Goal: Task Accomplishment & Management: Manage account settings

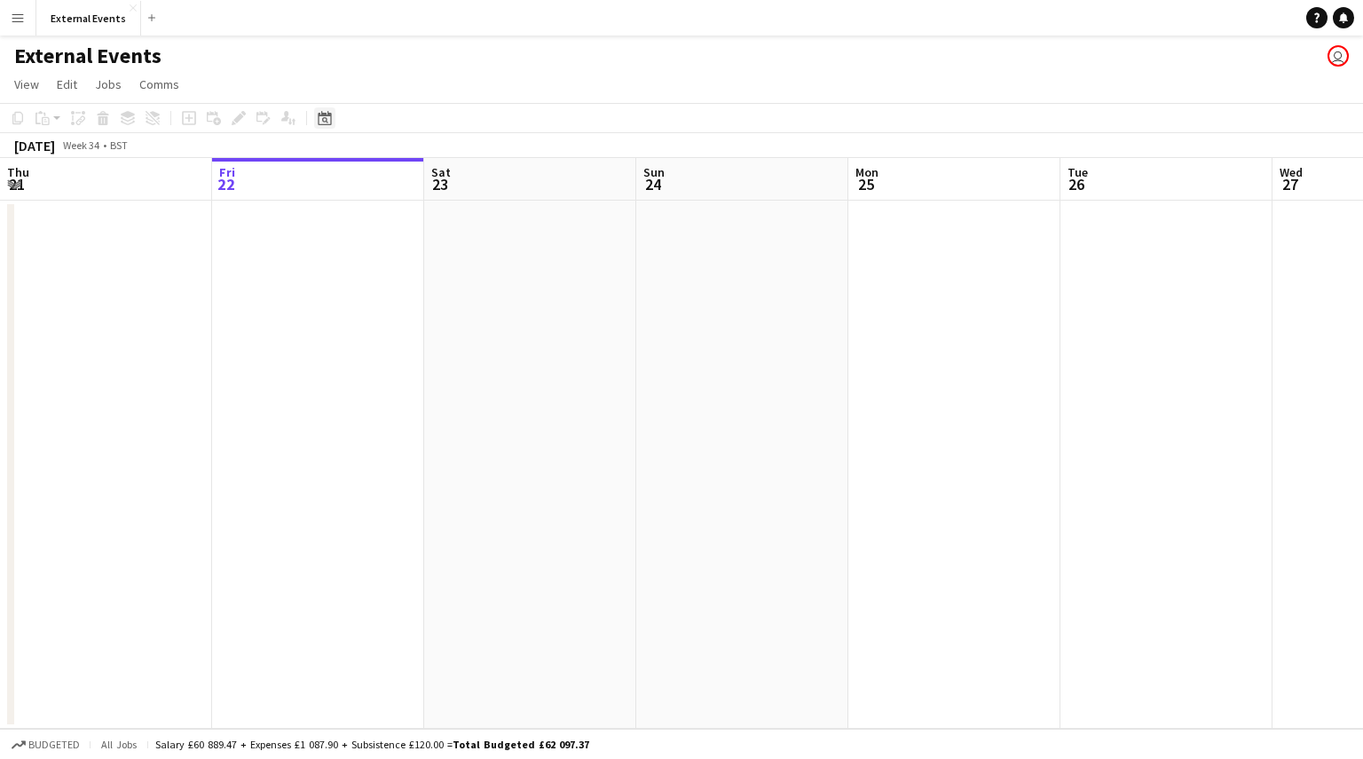
click at [321, 121] on icon "Date picker" at bounding box center [325, 118] width 14 height 14
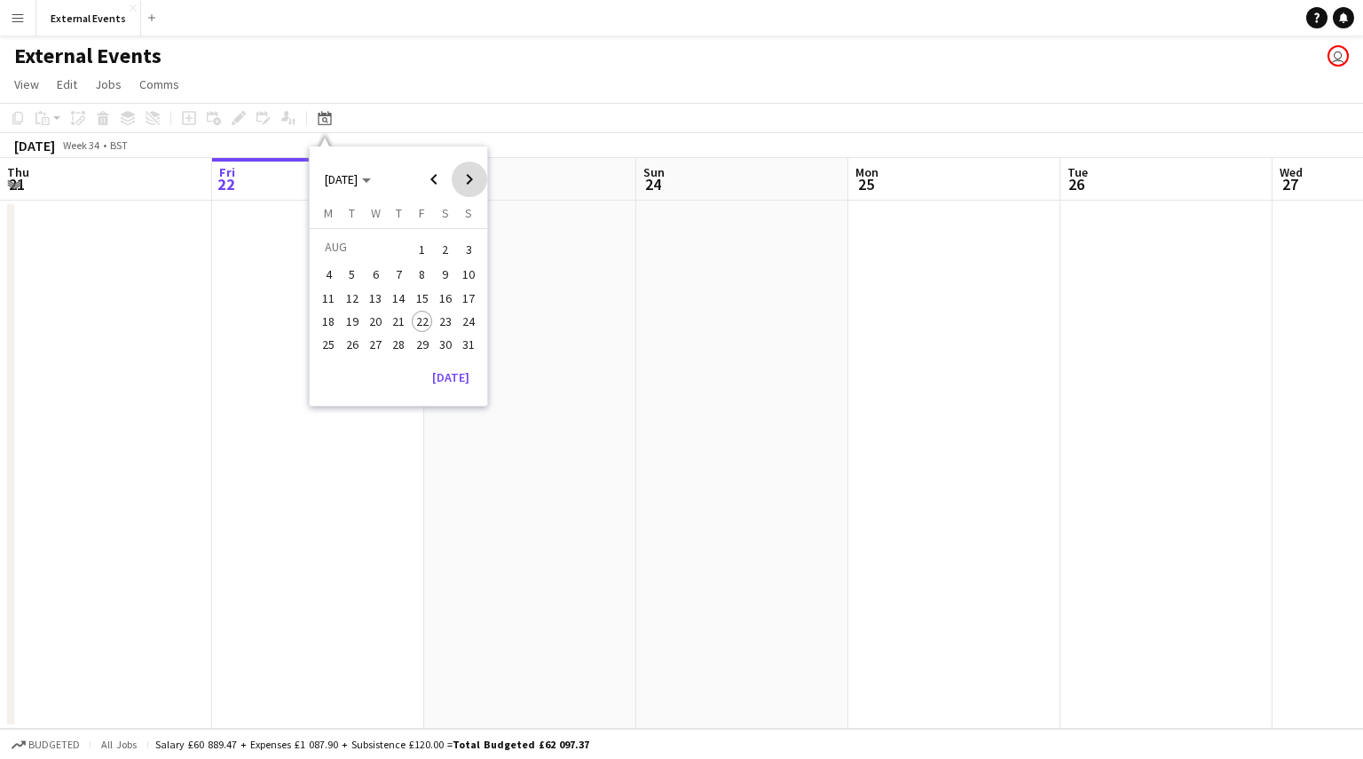
click at [469, 187] on span "Next month" at bounding box center [469, 178] width 35 height 35
click at [435, 183] on span "Previous month" at bounding box center [433, 178] width 35 height 35
click at [445, 317] on span "20" at bounding box center [445, 316] width 21 height 21
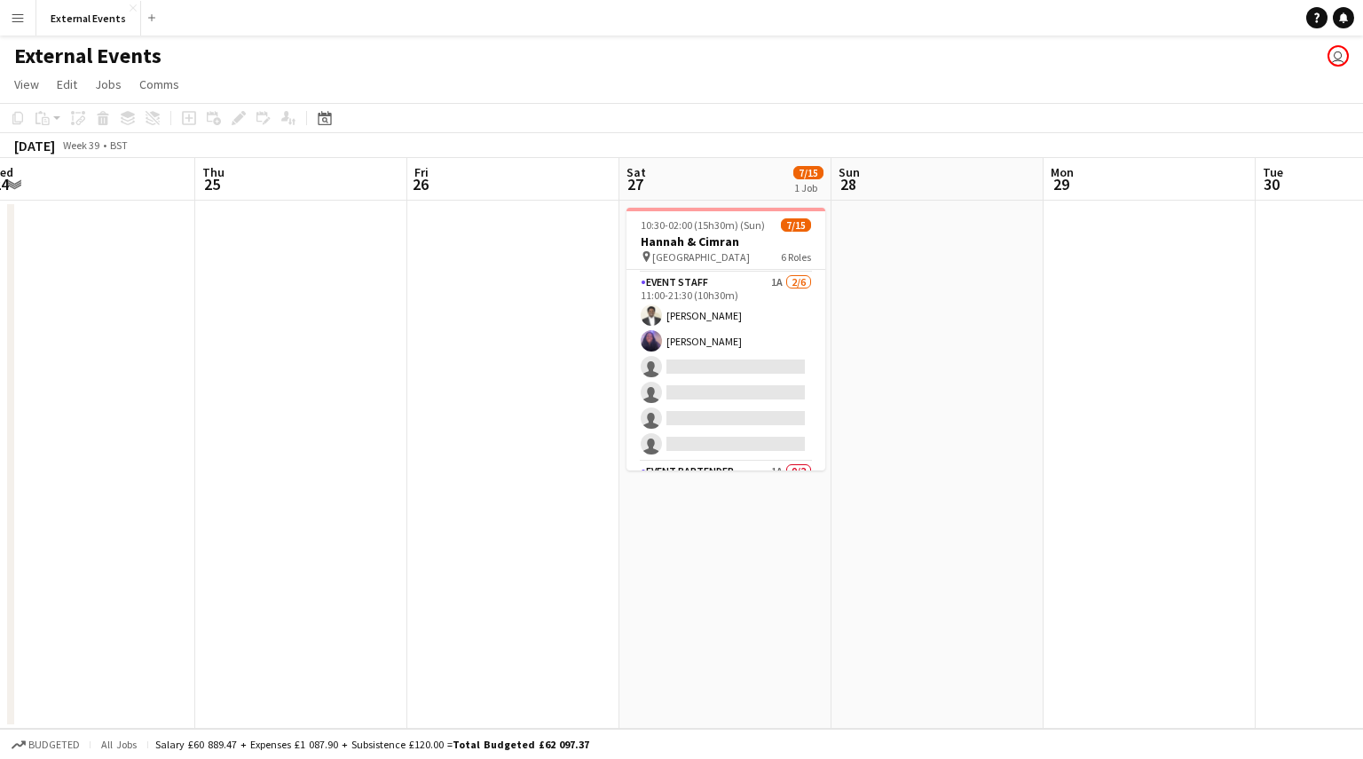
scroll to position [214, 0]
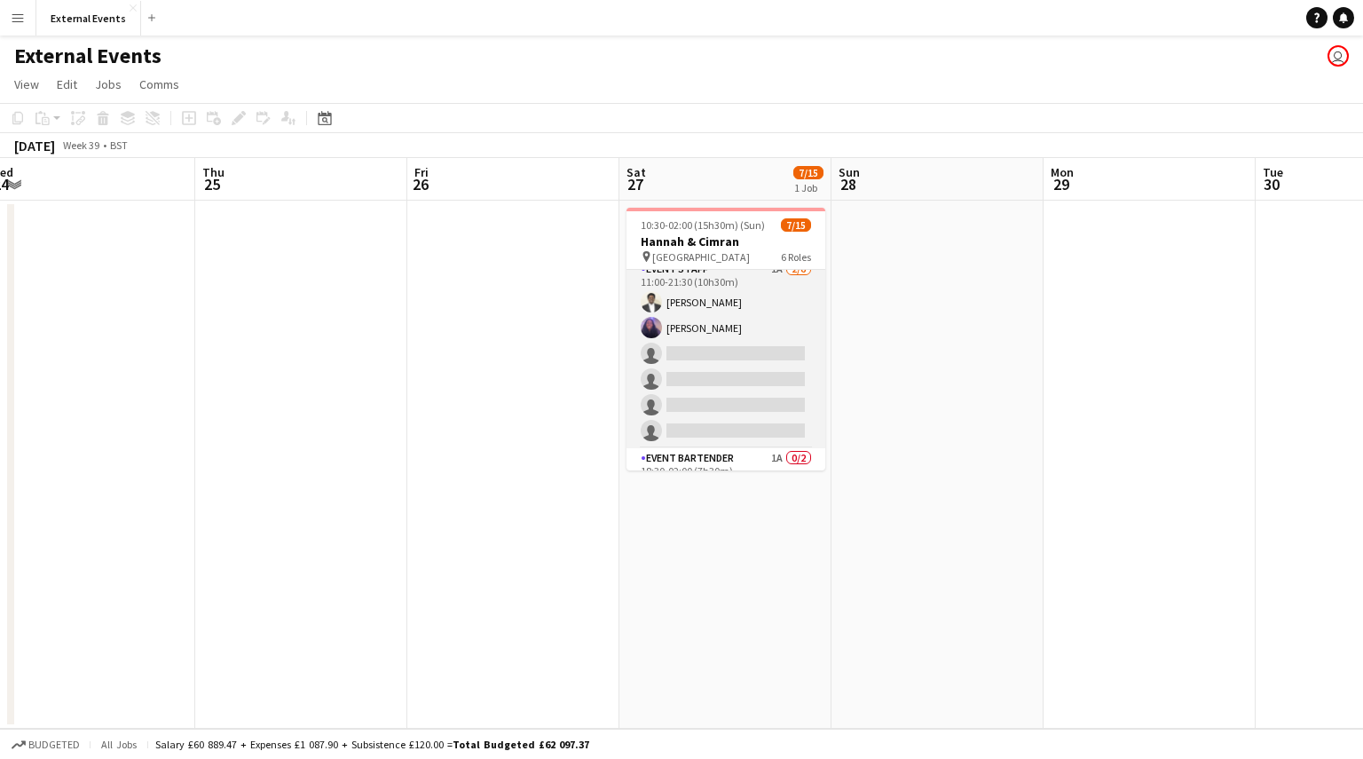
click at [721, 359] on app-card-role "Event staff 1A [DATE] 11:00-21:30 (10h30m) [PERSON_NAME] [PERSON_NAME] single-n…" at bounding box center [725, 353] width 199 height 189
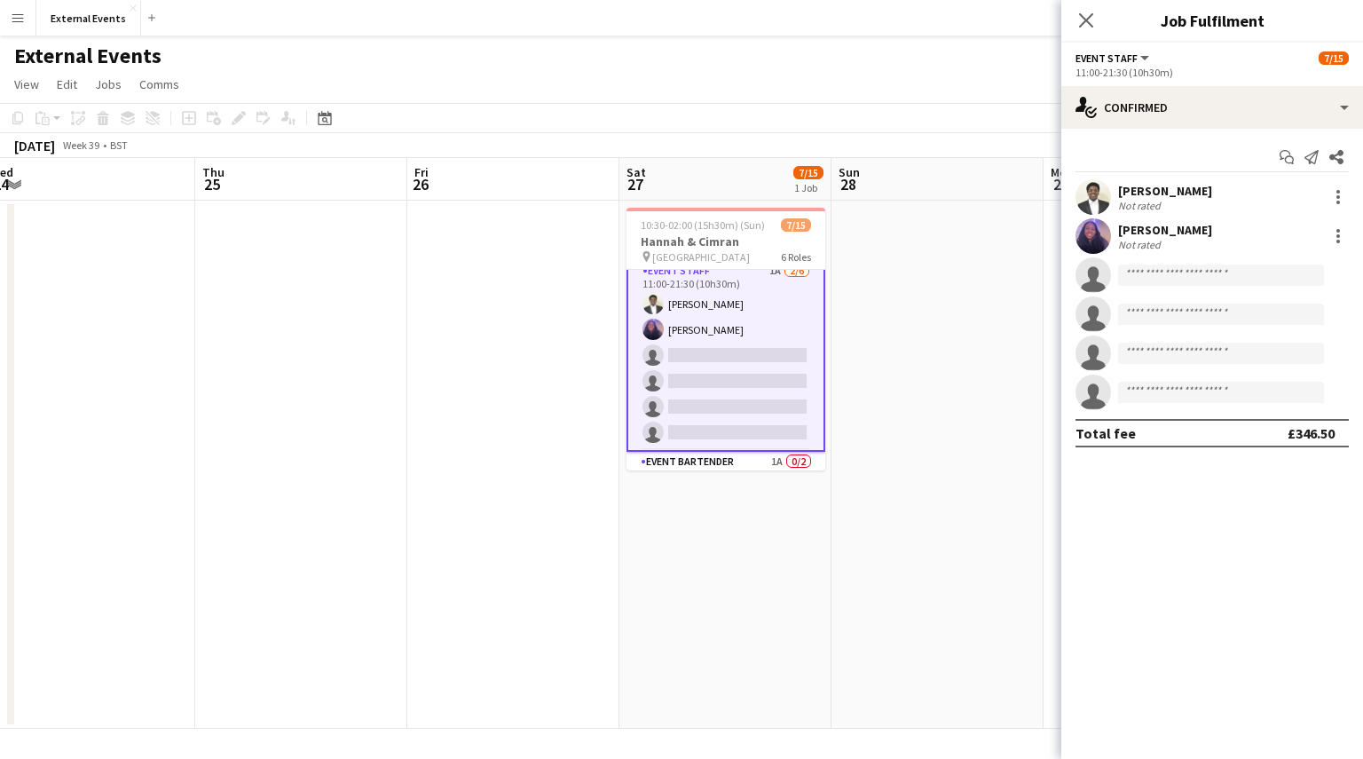
scroll to position [216, 0]
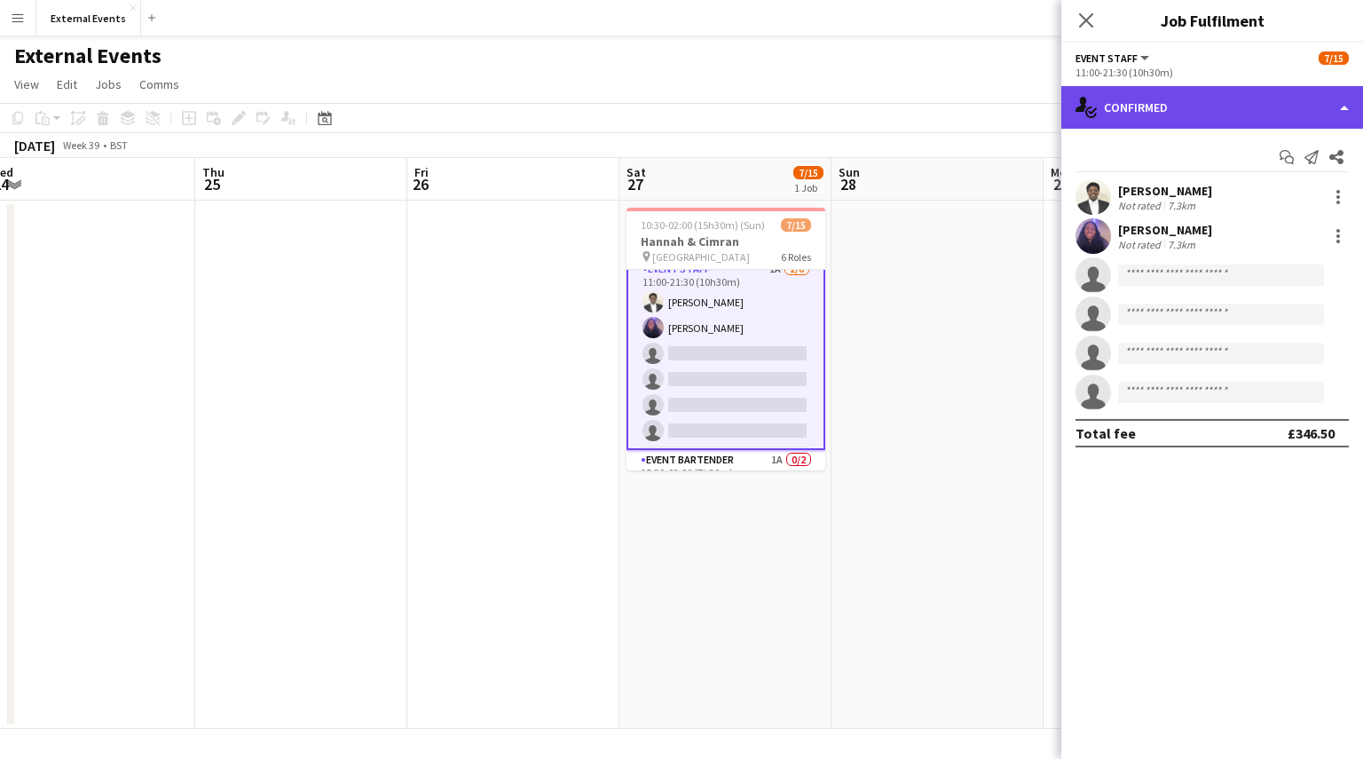
click at [1216, 106] on div "single-neutral-actions-check-2 Confirmed" at bounding box center [1212, 107] width 302 height 43
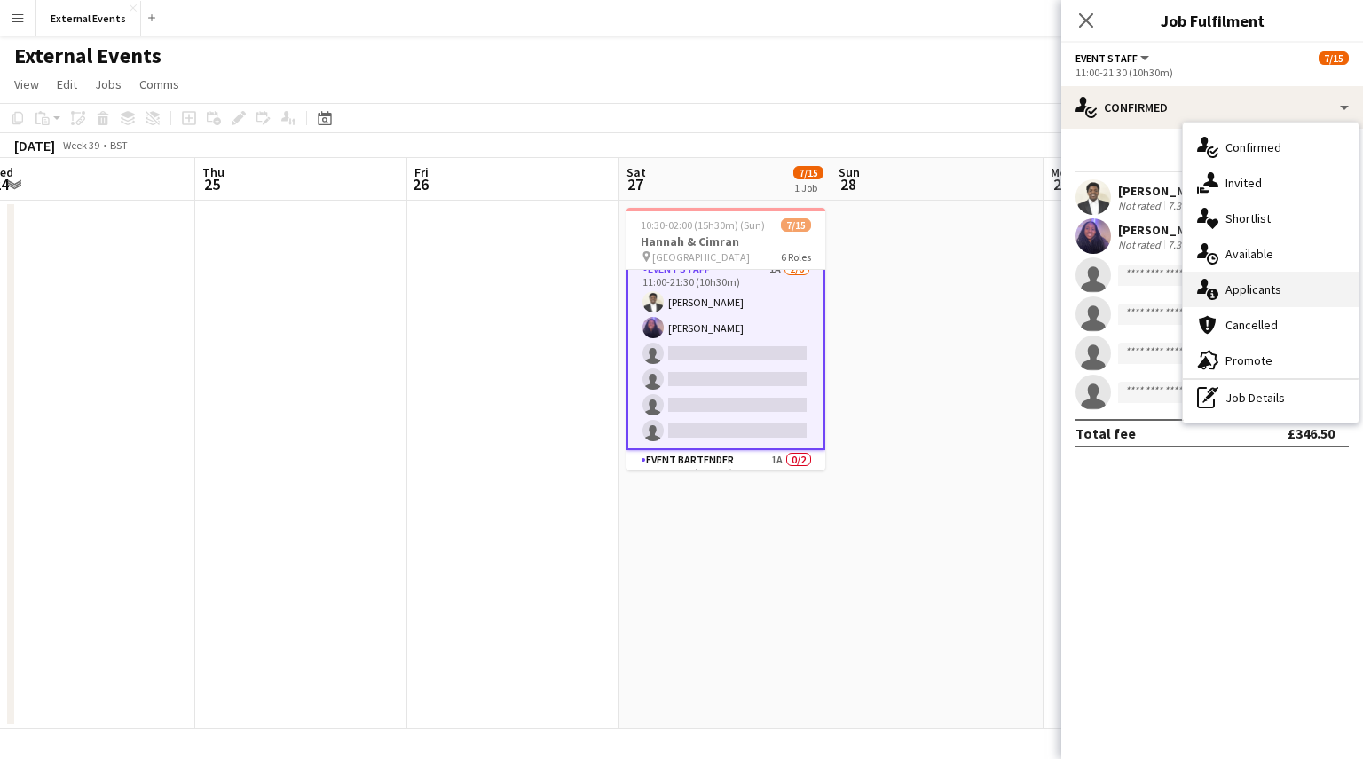
click at [1256, 287] on div "single-neutral-actions-information Applicants" at bounding box center [1271, 289] width 176 height 35
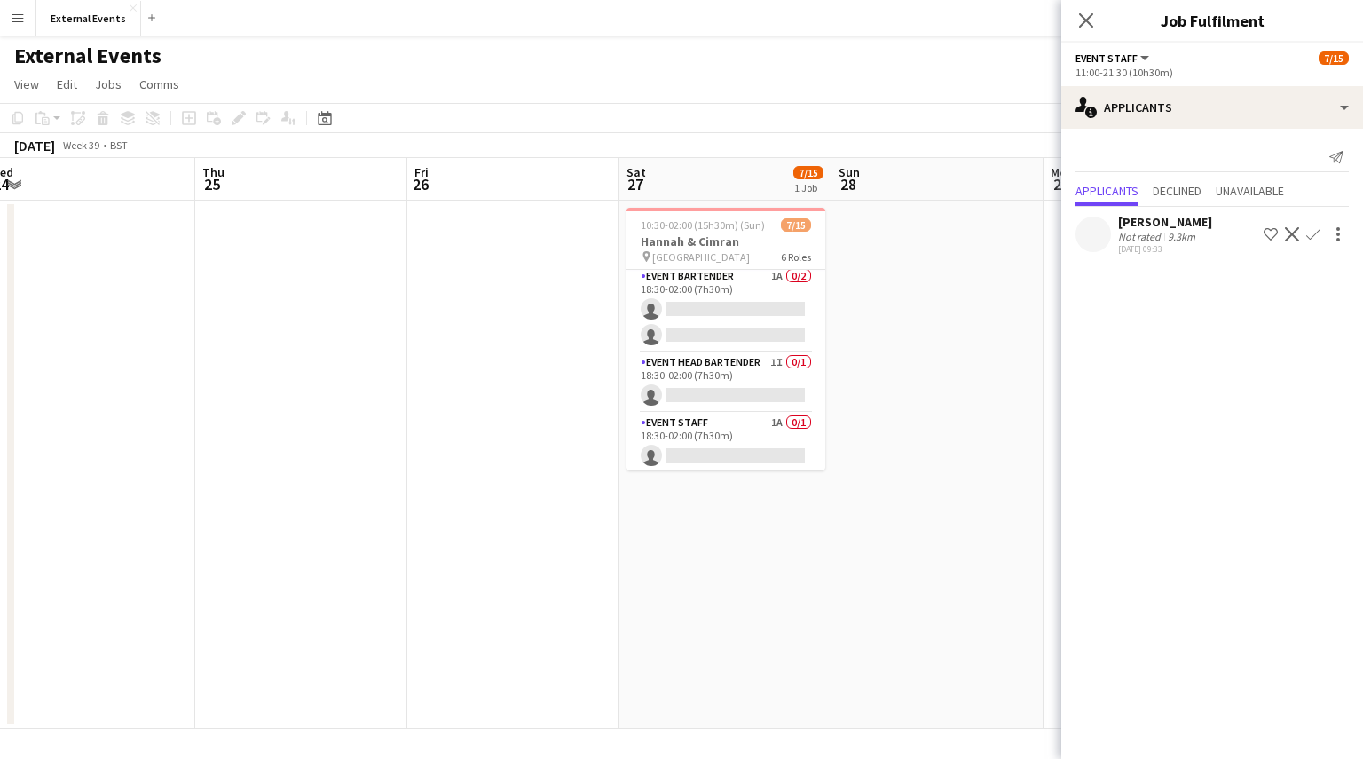
scroll to position [401, 0]
click at [736, 364] on app-card-role "Event head Bartender 1I 0/1 18:30-02:00 (7h30m) single-neutral-actions" at bounding box center [725, 381] width 199 height 60
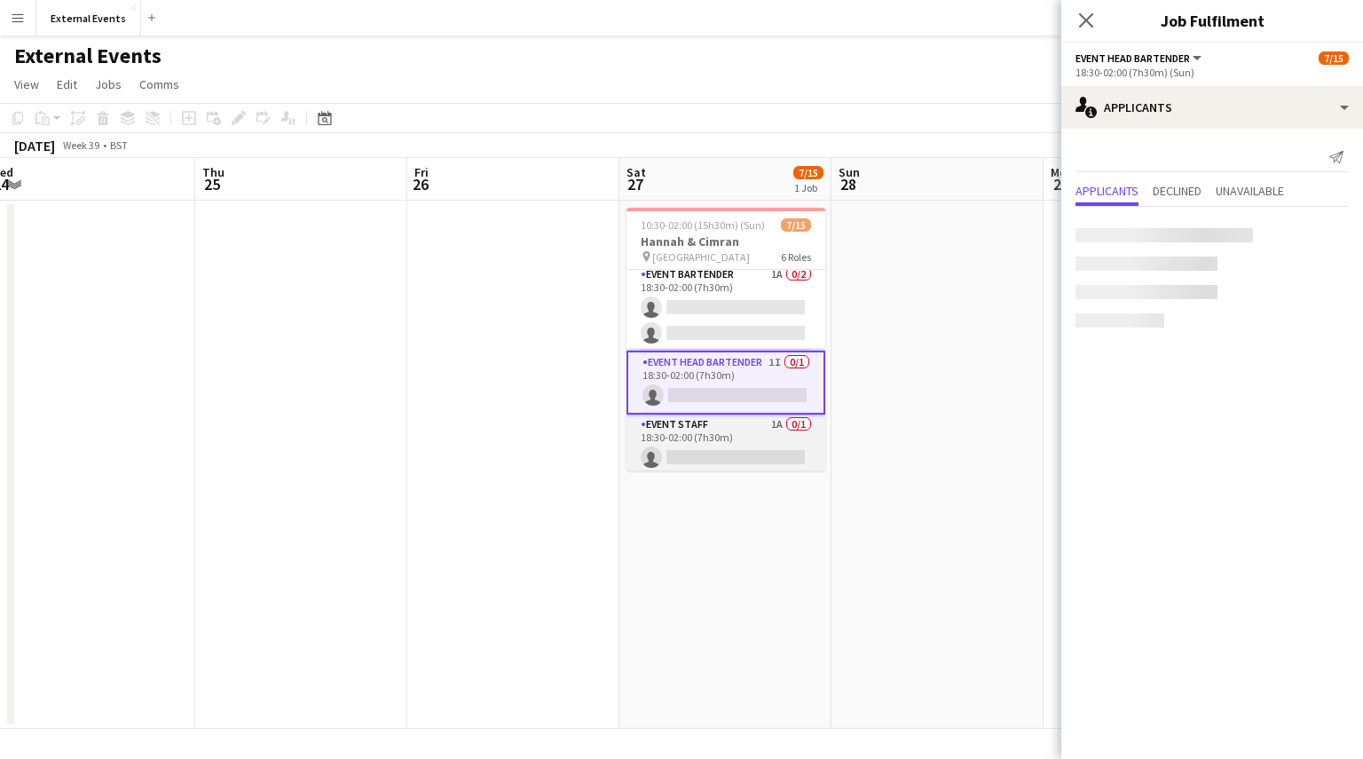
click at [724, 437] on app-card-role "Event staff 1A 0/1 18:30-02:00 (7h30m) single-neutral-actions" at bounding box center [725, 444] width 199 height 60
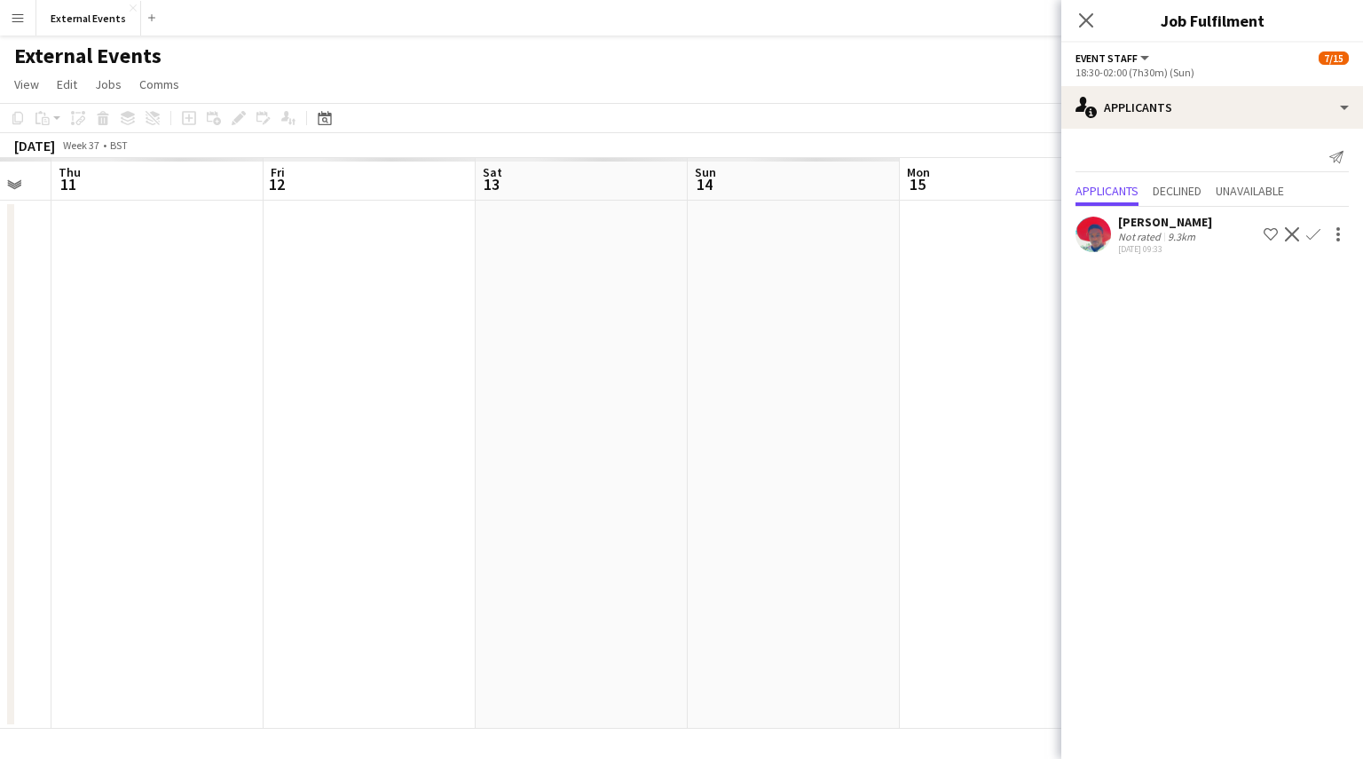
scroll to position [0, 366]
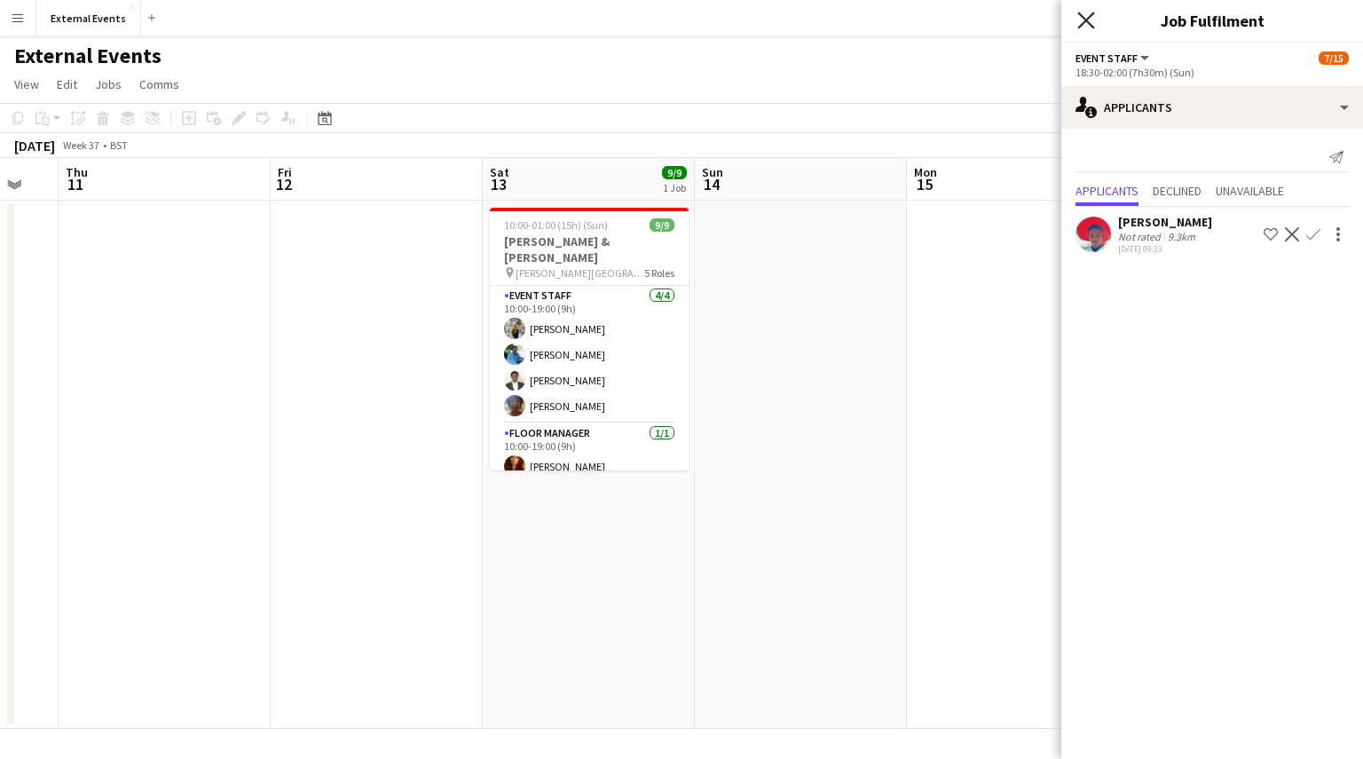
click at [1083, 17] on icon at bounding box center [1085, 20] width 17 height 17
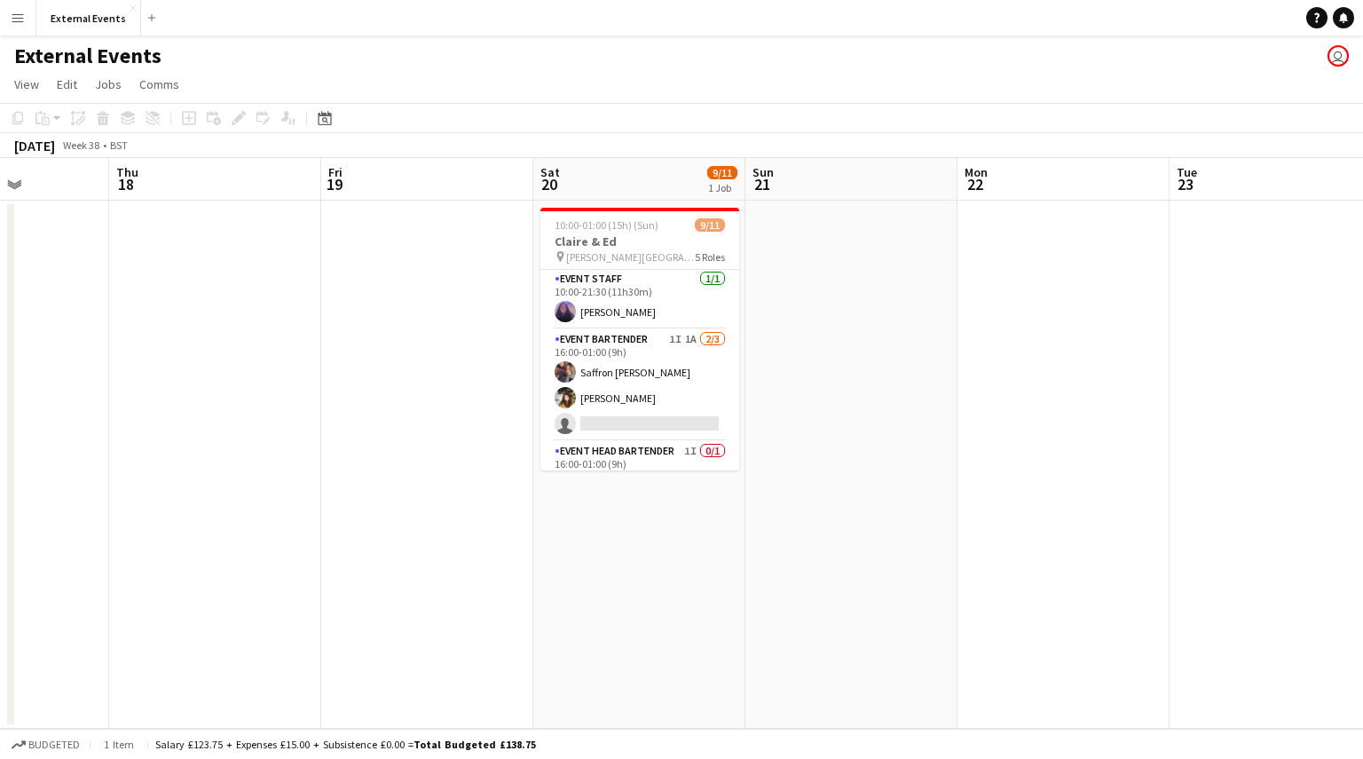
scroll to position [260, 0]
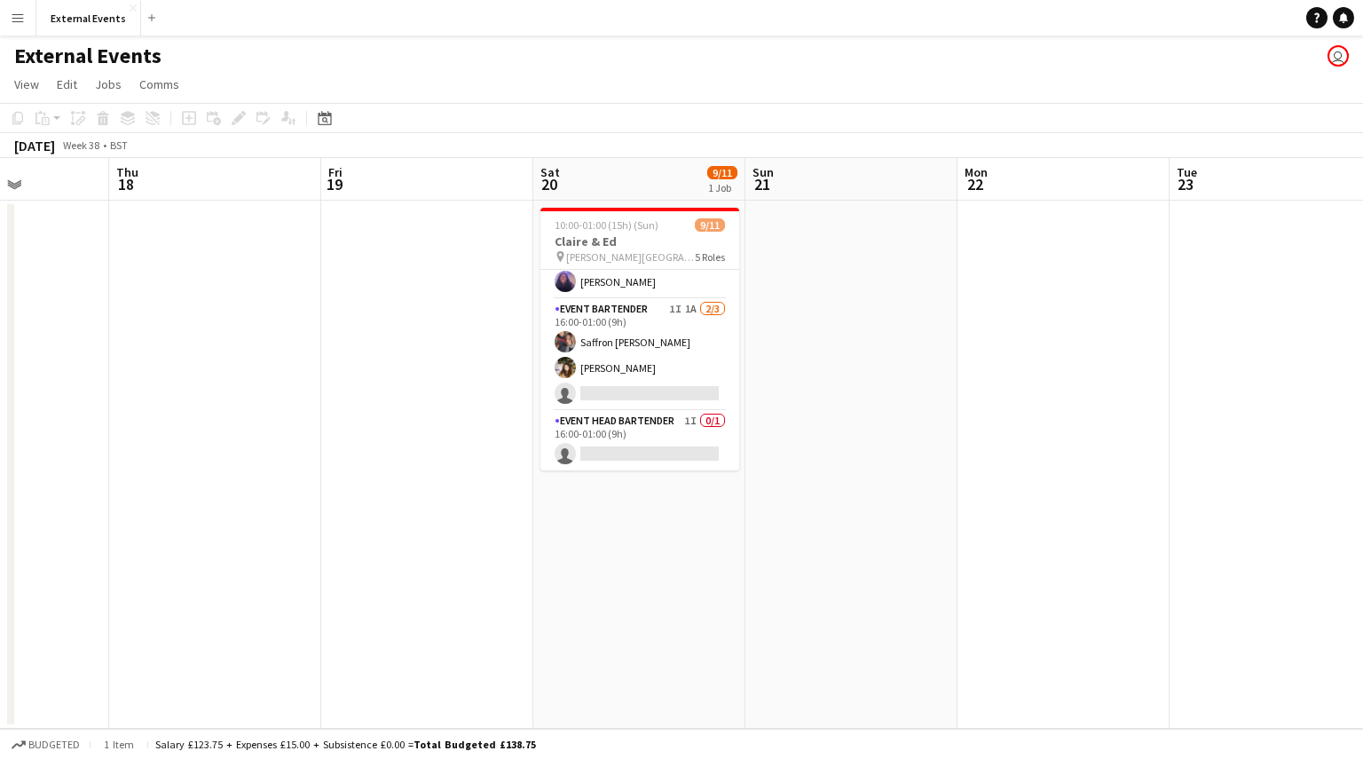
click at [596, 384] on app-card-role "Event bartender 1I 1A [DATE] 16:00-01:00 (9h) Saffron [PERSON_NAME] Gionleka si…" at bounding box center [639, 355] width 199 height 112
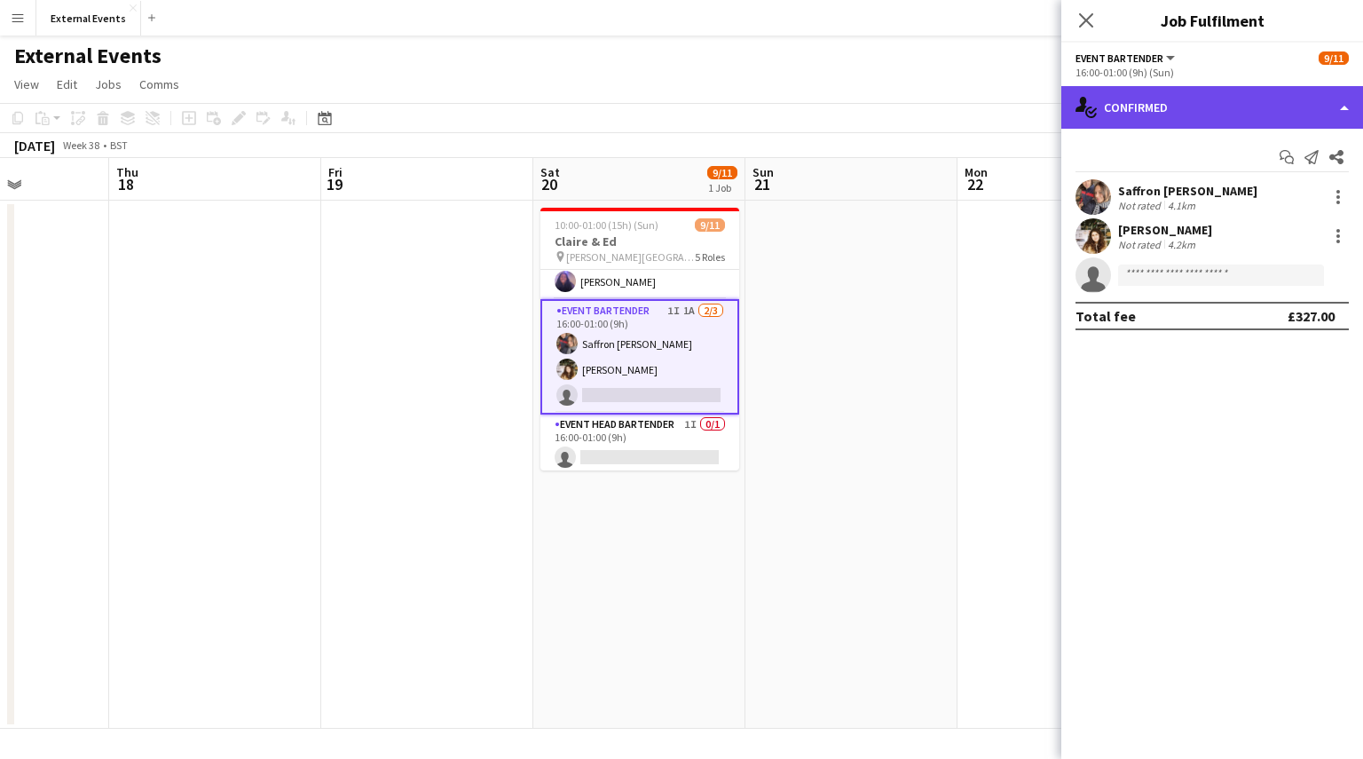
click at [1329, 104] on div "single-neutral-actions-check-2 Confirmed" at bounding box center [1212, 107] width 302 height 43
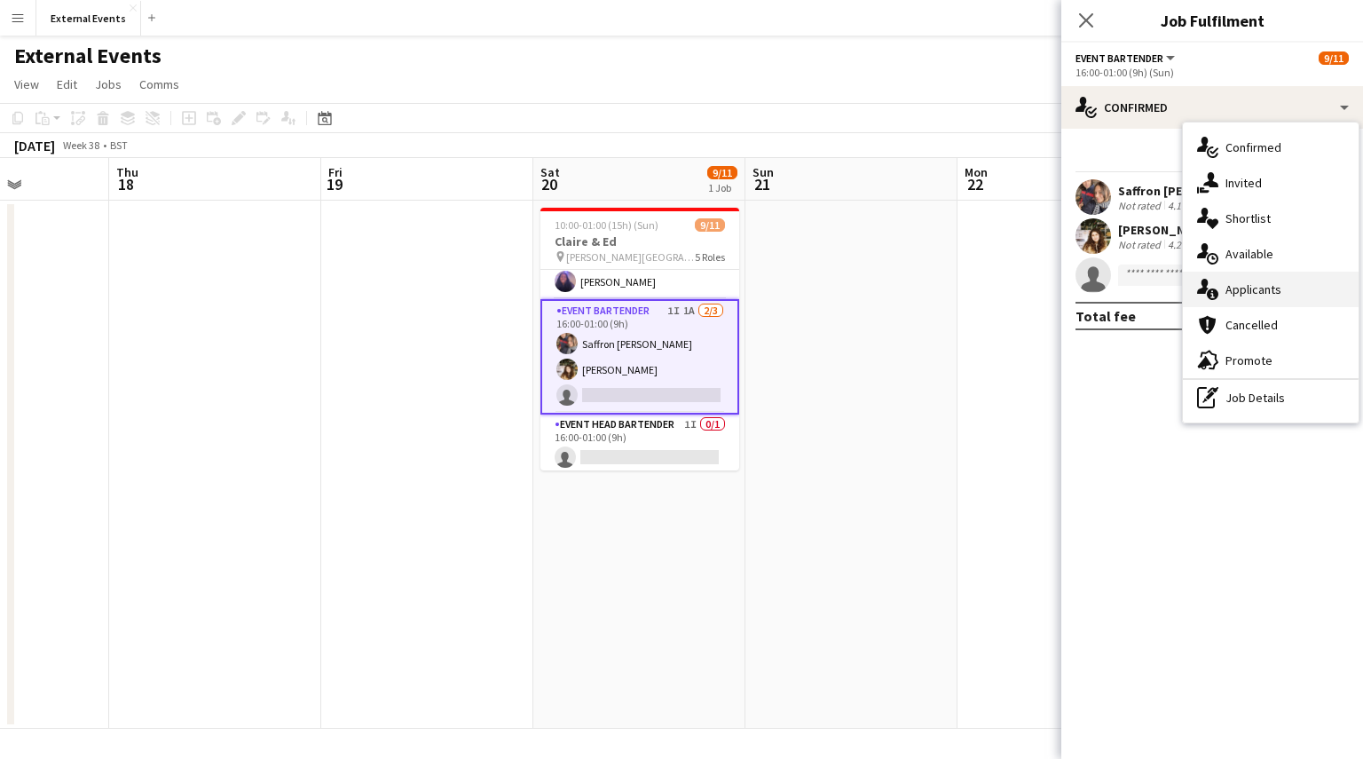
click at [1304, 286] on div "single-neutral-actions-information Applicants" at bounding box center [1271, 289] width 176 height 35
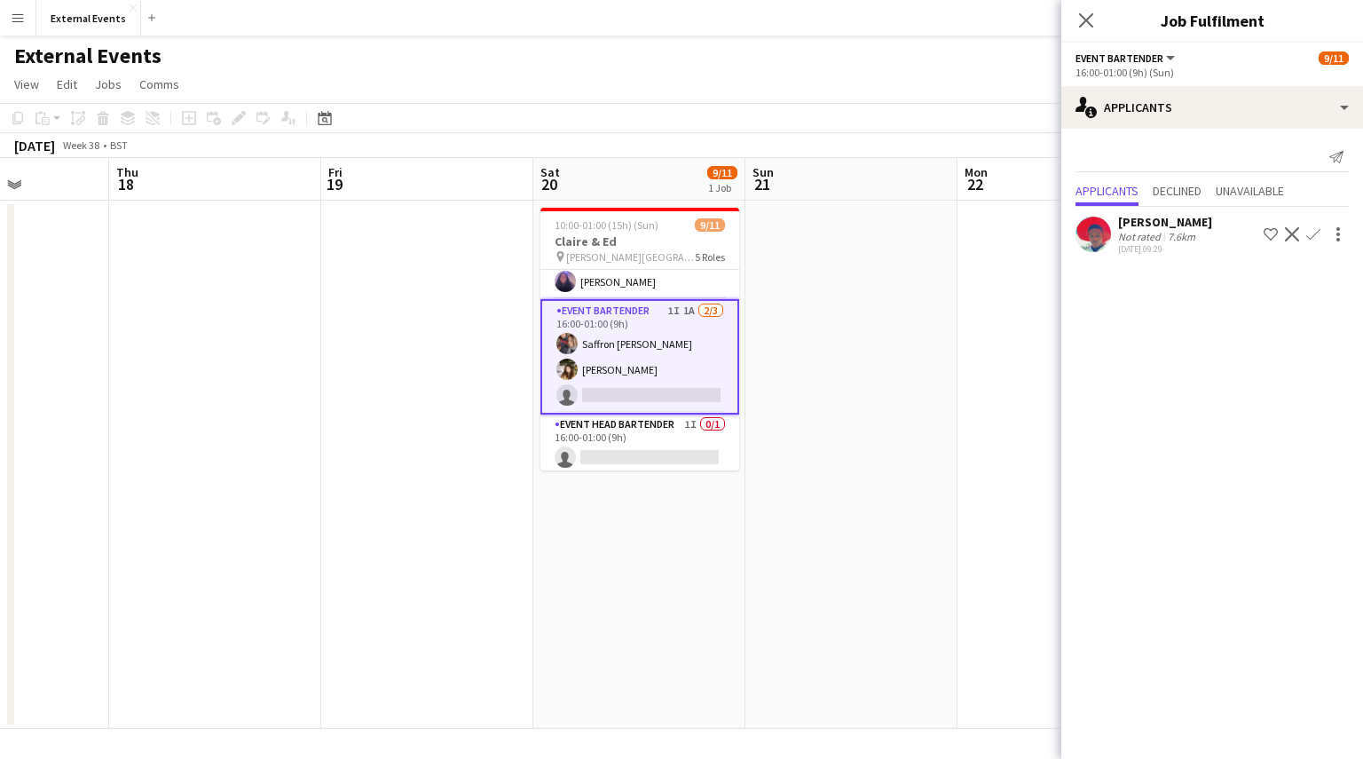
click at [1087, 239] on app-user-avatar at bounding box center [1092, 234] width 35 height 35
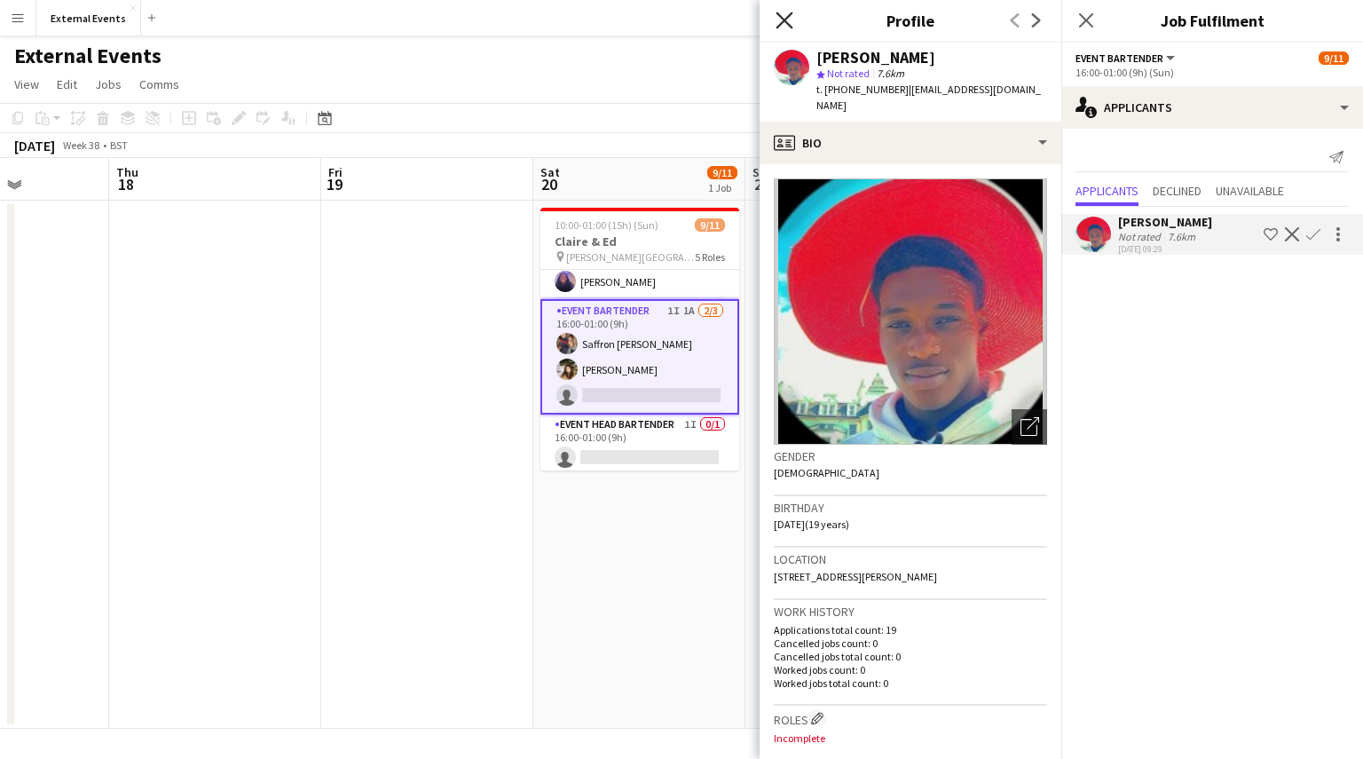
click at [780, 15] on icon at bounding box center [784, 20] width 17 height 17
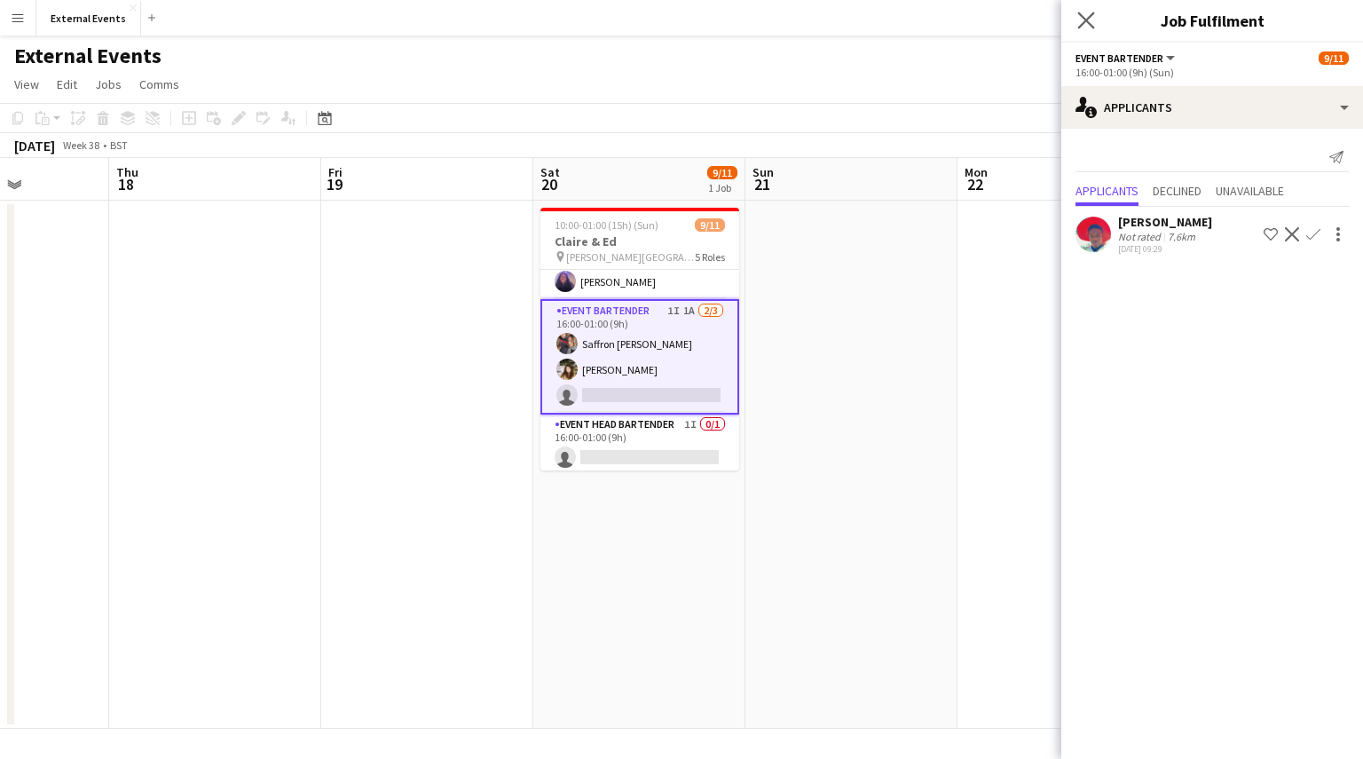
click at [1076, 27] on app-icon "Close pop-in" at bounding box center [1087, 21] width 26 height 26
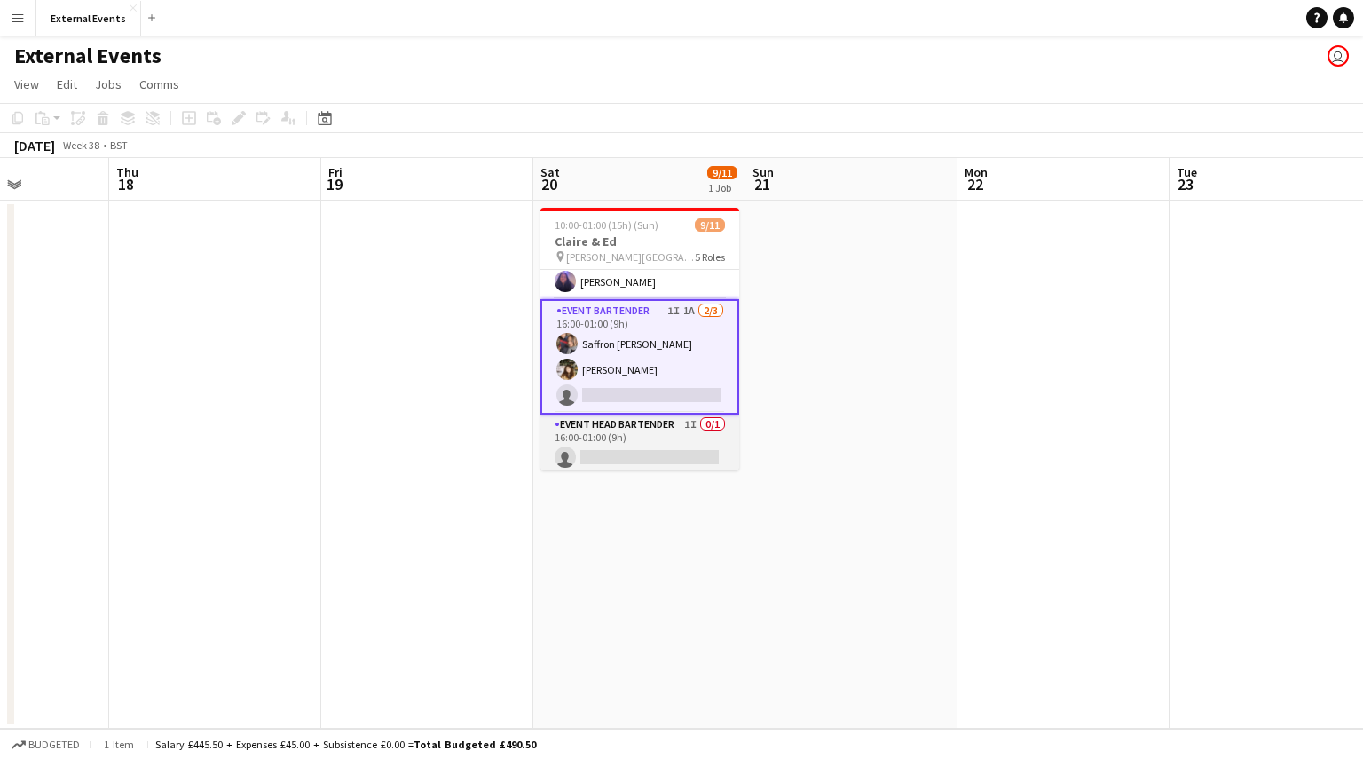
click at [596, 429] on app-card-role "Event head Bartender 1I 0/1 16:00-01:00 (9h) single-neutral-actions" at bounding box center [639, 444] width 199 height 60
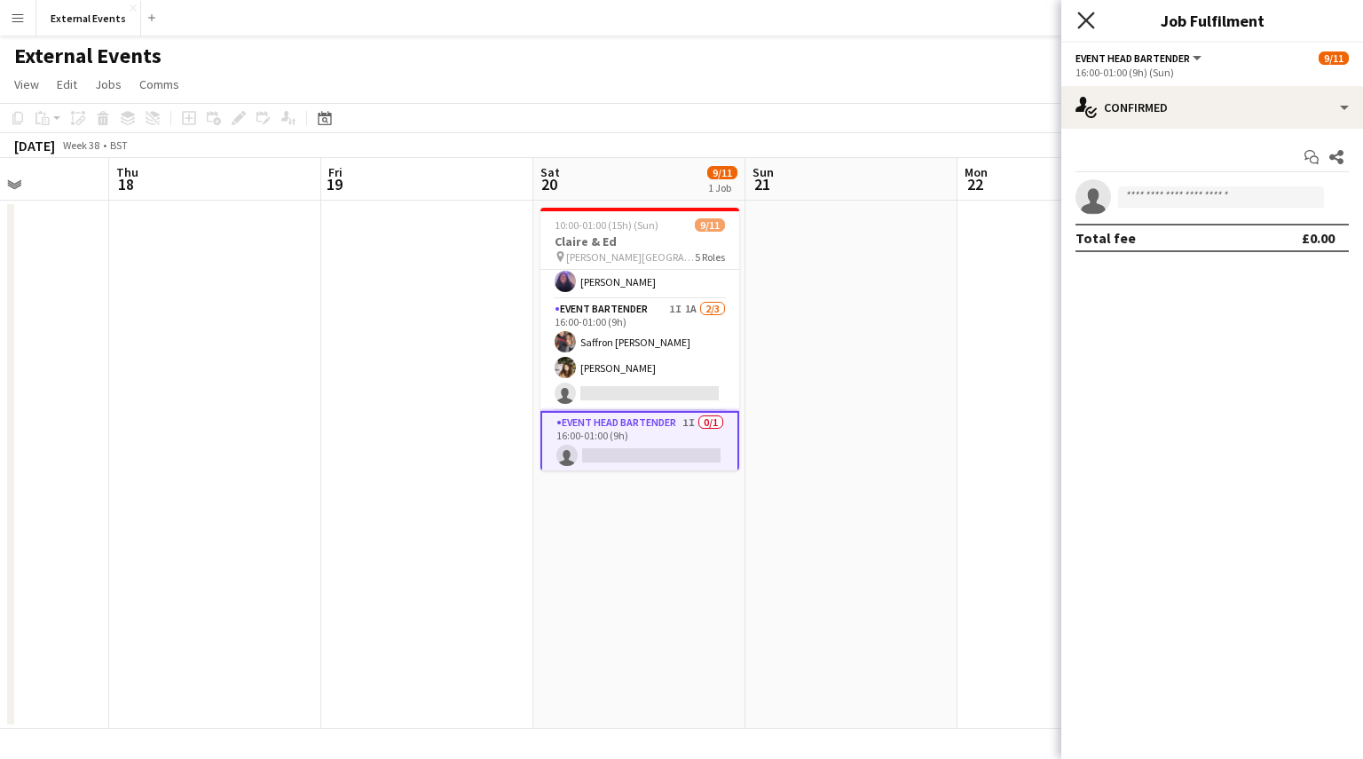
click at [1082, 24] on icon at bounding box center [1085, 20] width 17 height 17
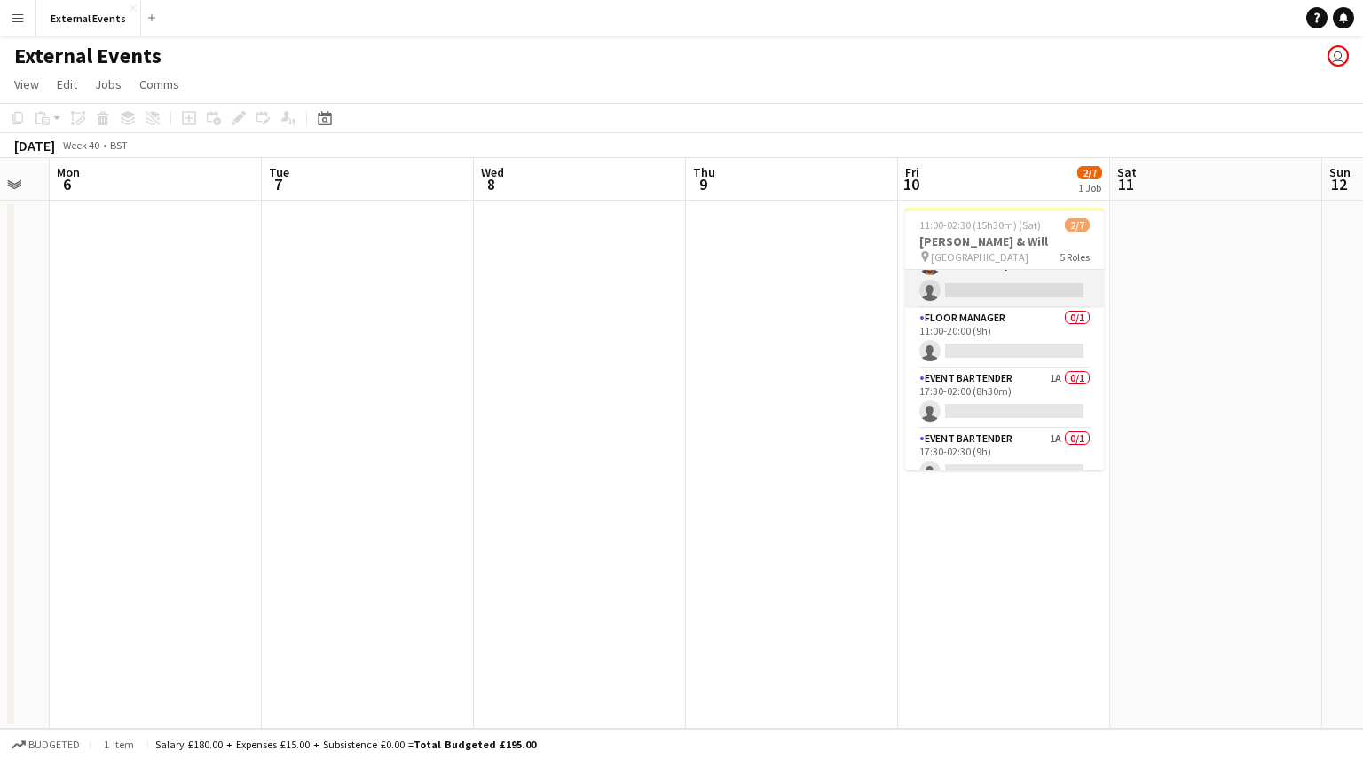
scroll to position [82, 0]
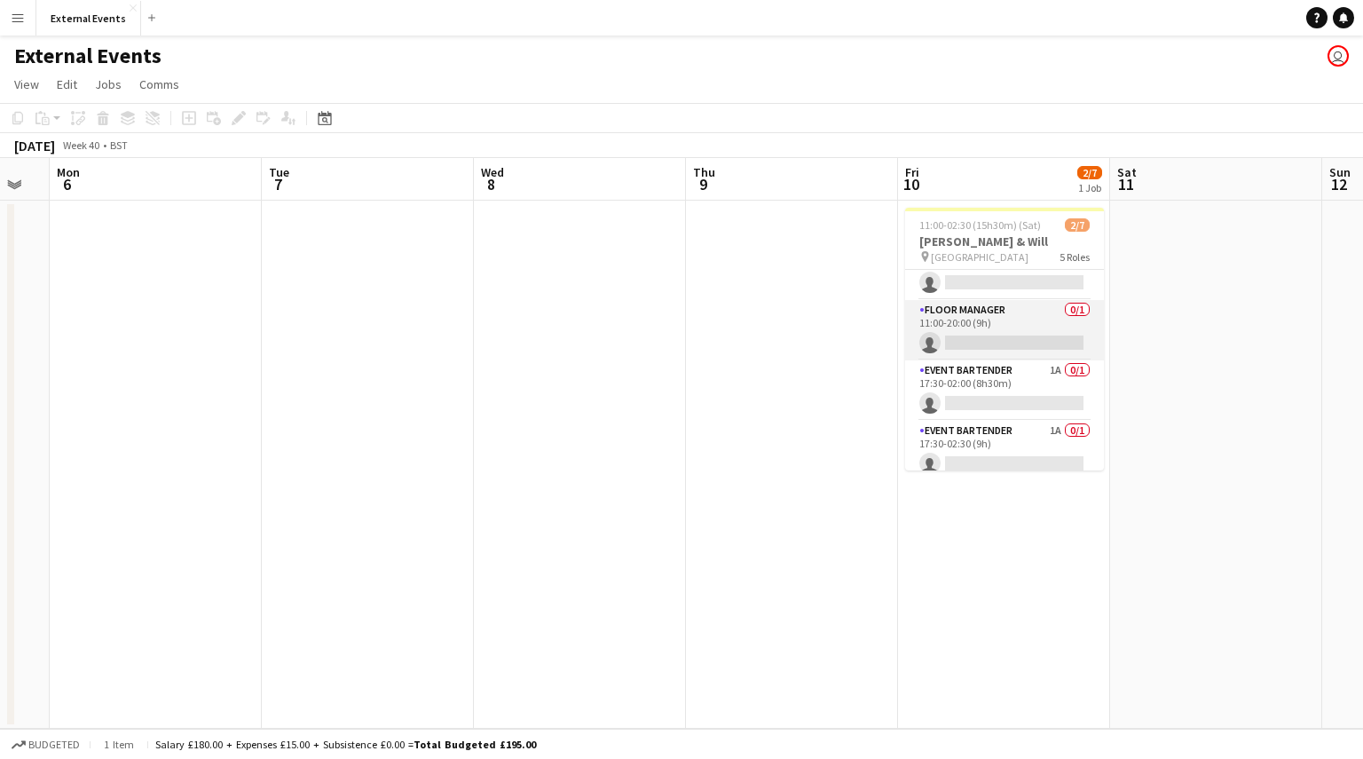
click at [987, 337] on app-card-role "Floor manager 0/1 11:00-20:00 (9h) single-neutral-actions" at bounding box center [1004, 330] width 199 height 60
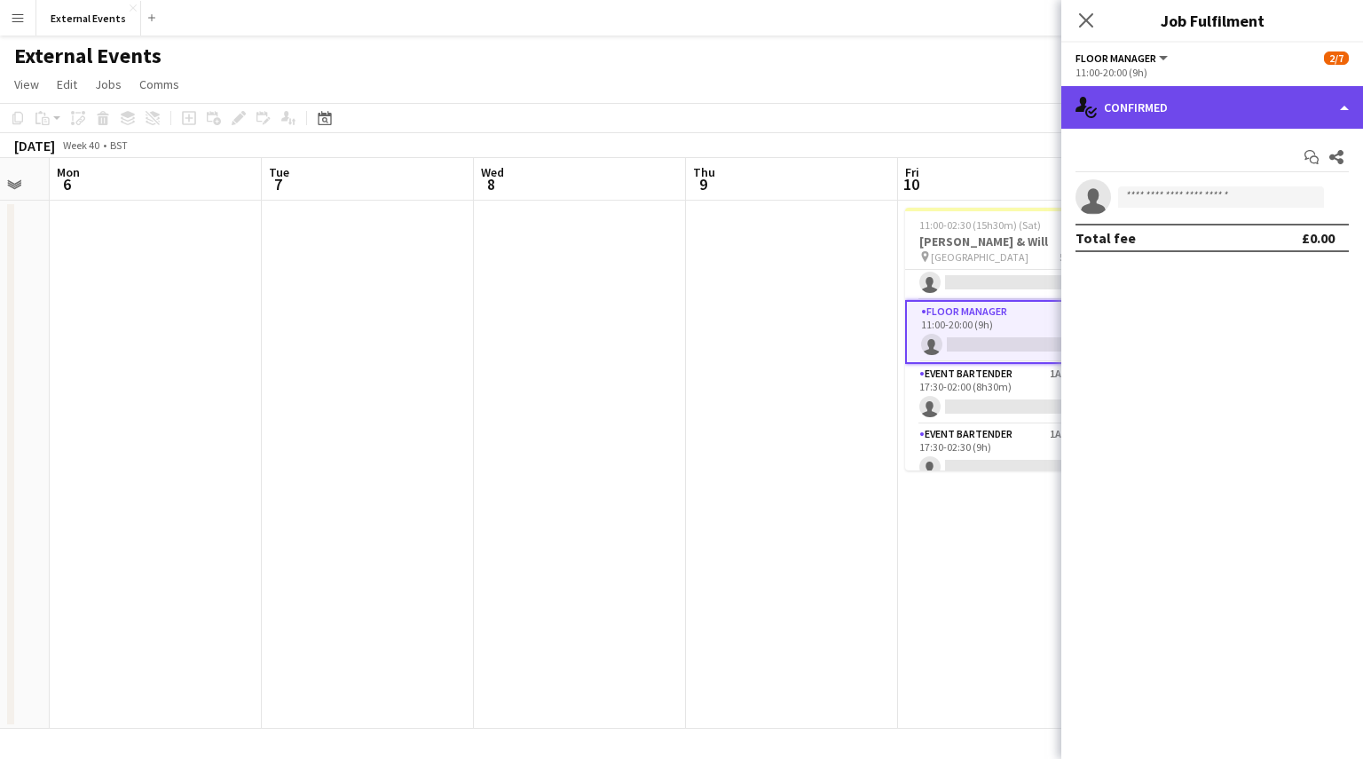
click at [1198, 100] on div "single-neutral-actions-check-2 Confirmed" at bounding box center [1212, 107] width 302 height 43
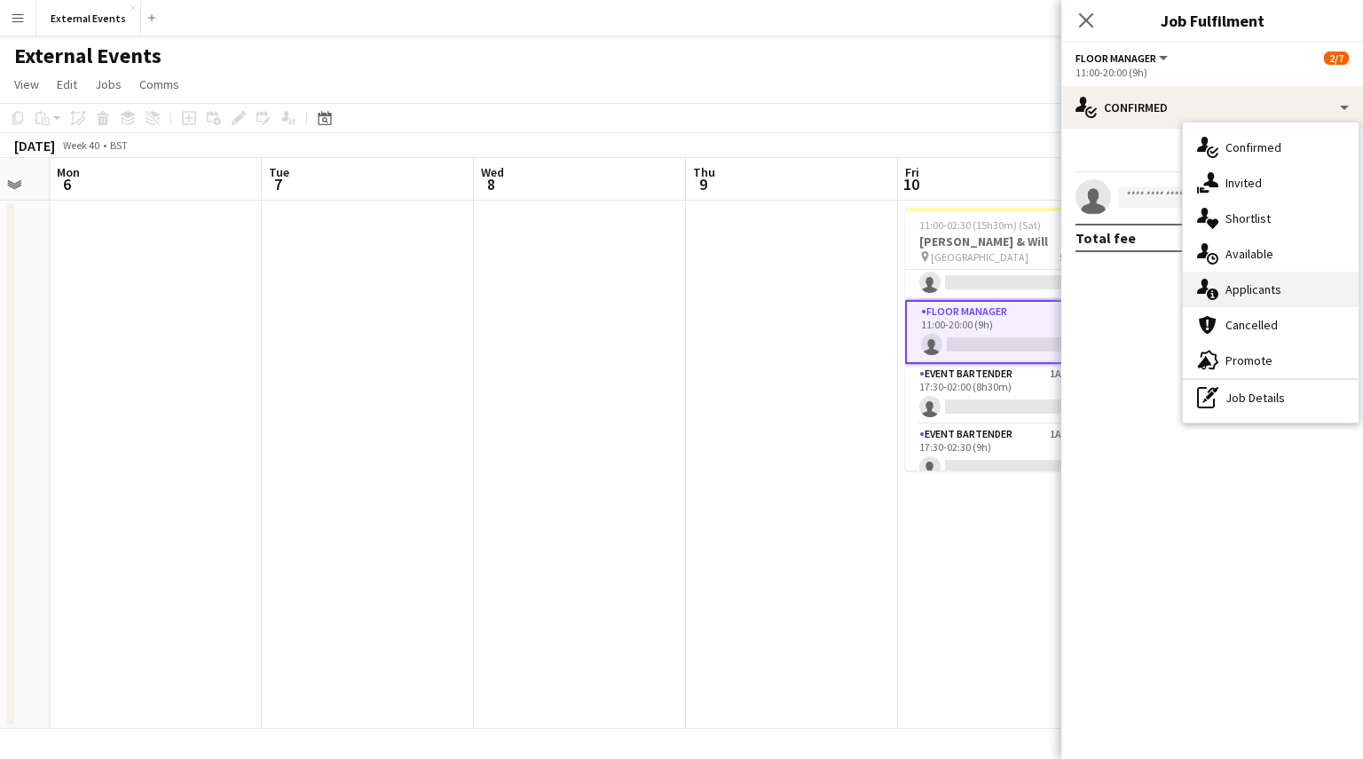
click at [1271, 281] on div "single-neutral-actions-information Applicants" at bounding box center [1271, 289] width 176 height 35
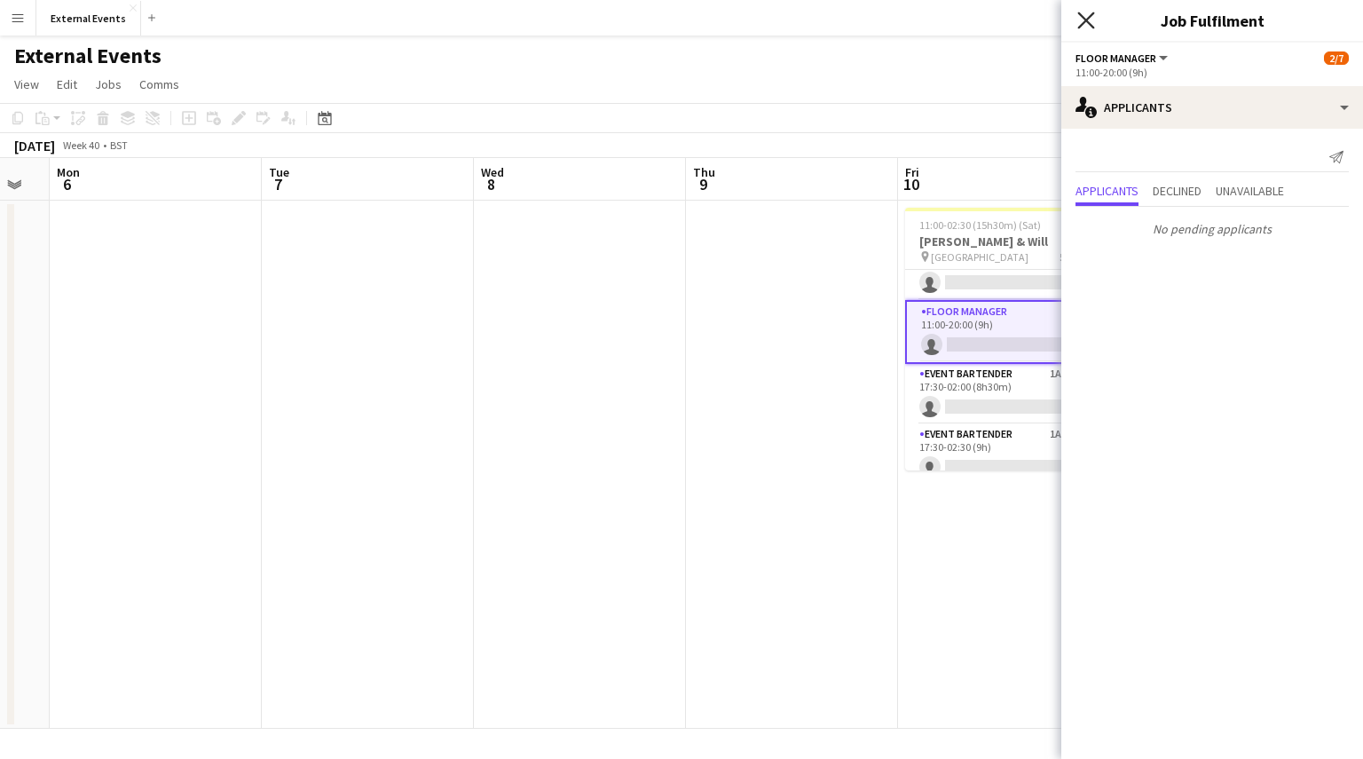
click at [1090, 17] on icon at bounding box center [1085, 20] width 17 height 17
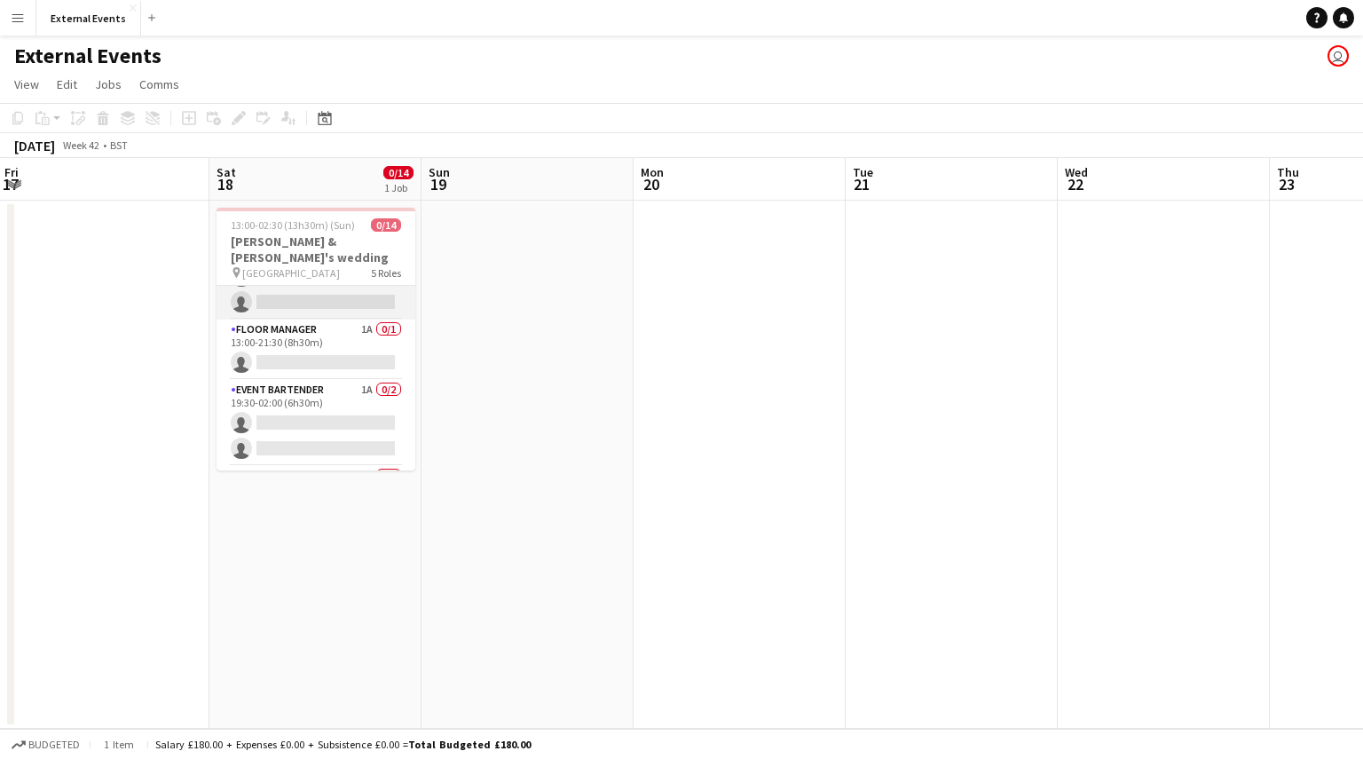
scroll to position [227, 0]
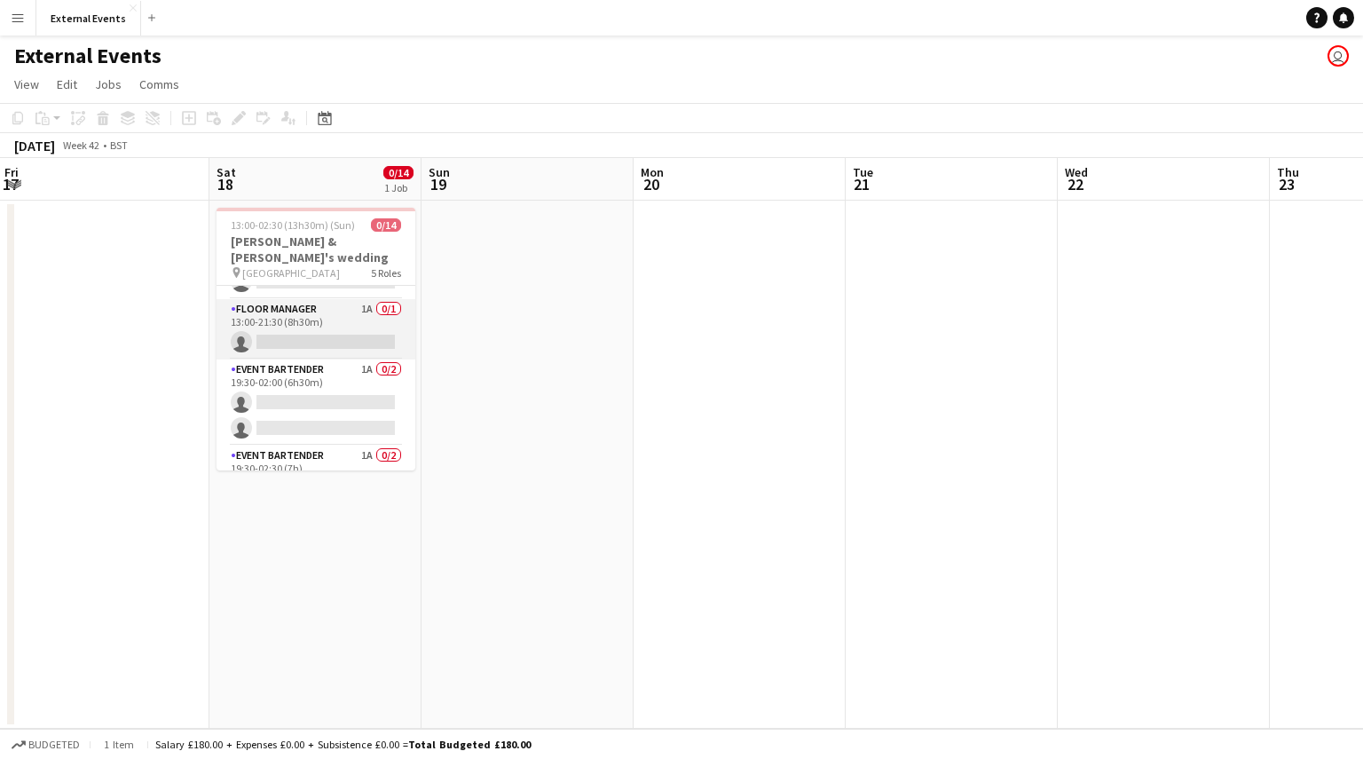
click at [312, 316] on app-card-role "Floor manager 1A 0/1 13:00-21:30 (8h30m) single-neutral-actions" at bounding box center [316, 329] width 199 height 60
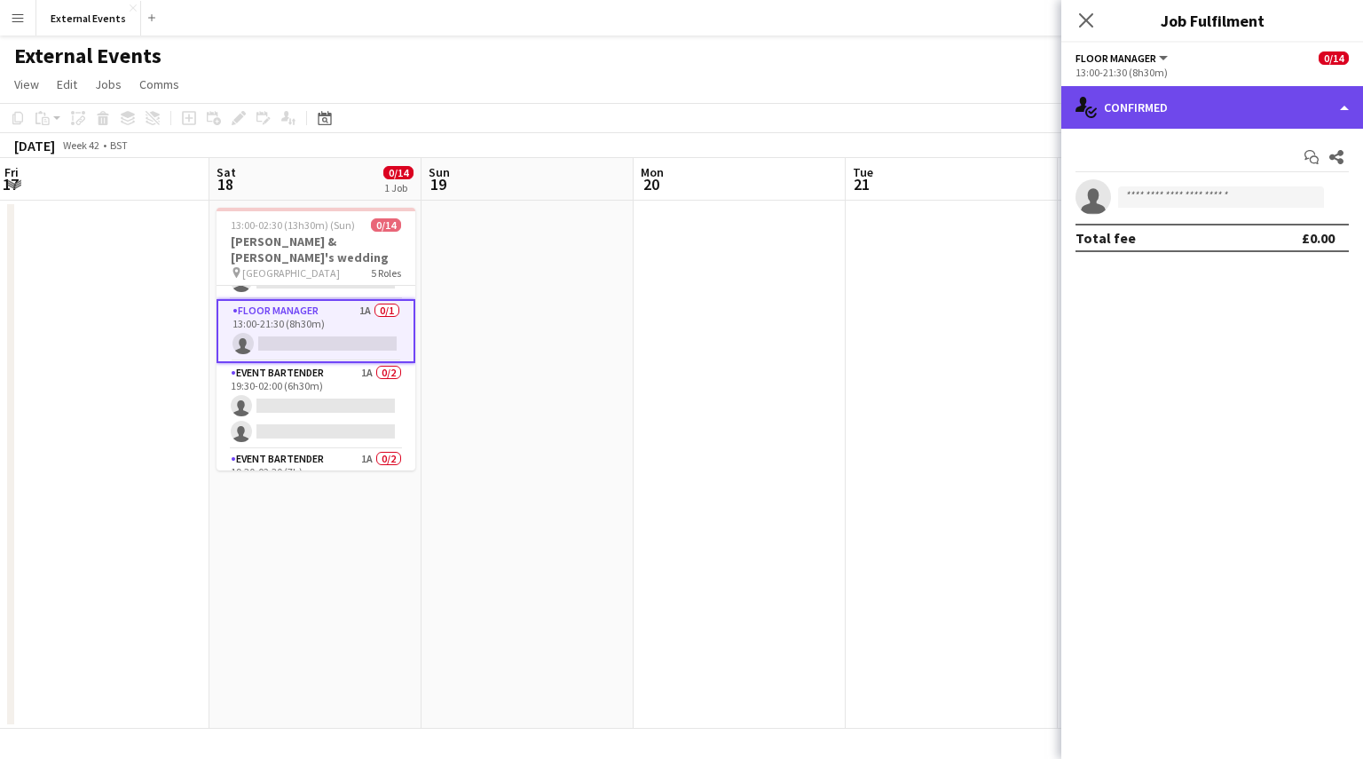
click at [1203, 108] on div "single-neutral-actions-check-2 Confirmed" at bounding box center [1212, 107] width 302 height 43
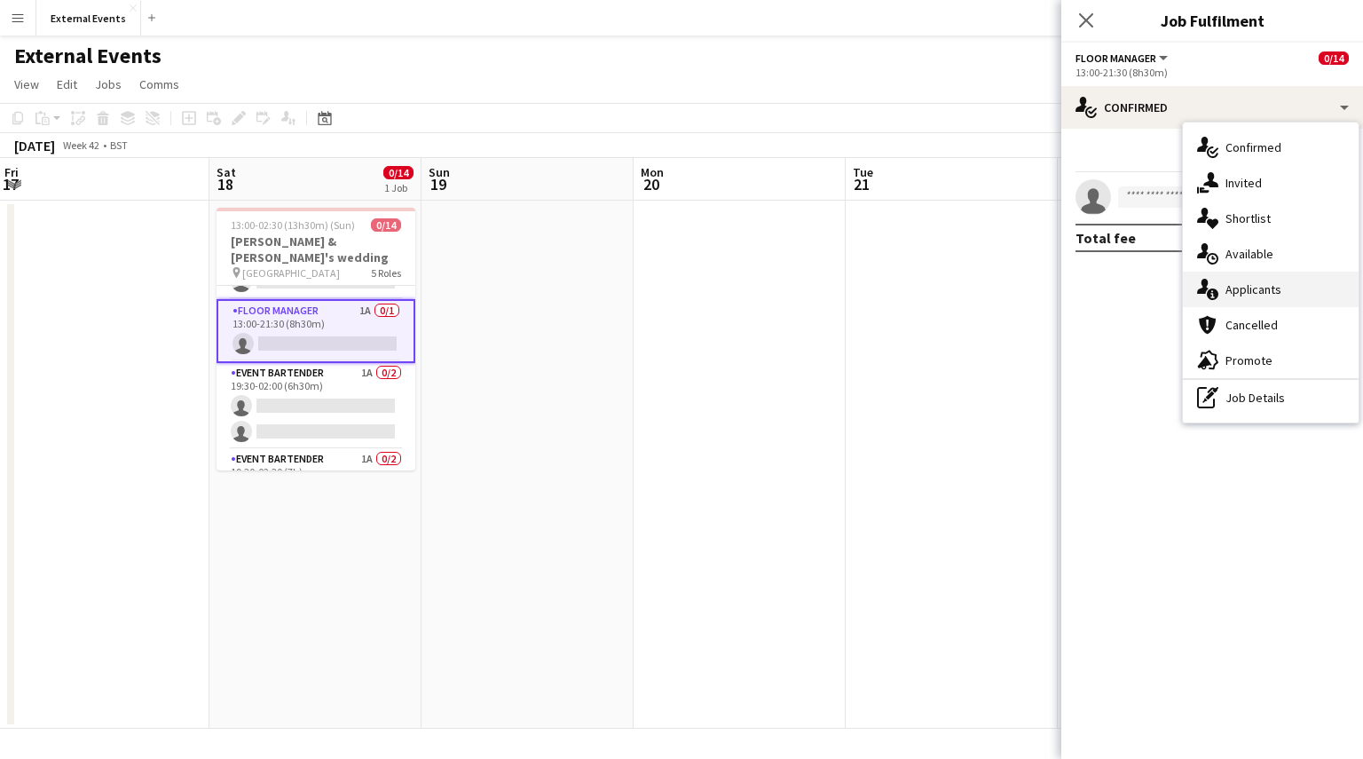
click at [1284, 287] on div "single-neutral-actions-information Applicants" at bounding box center [1271, 289] width 176 height 35
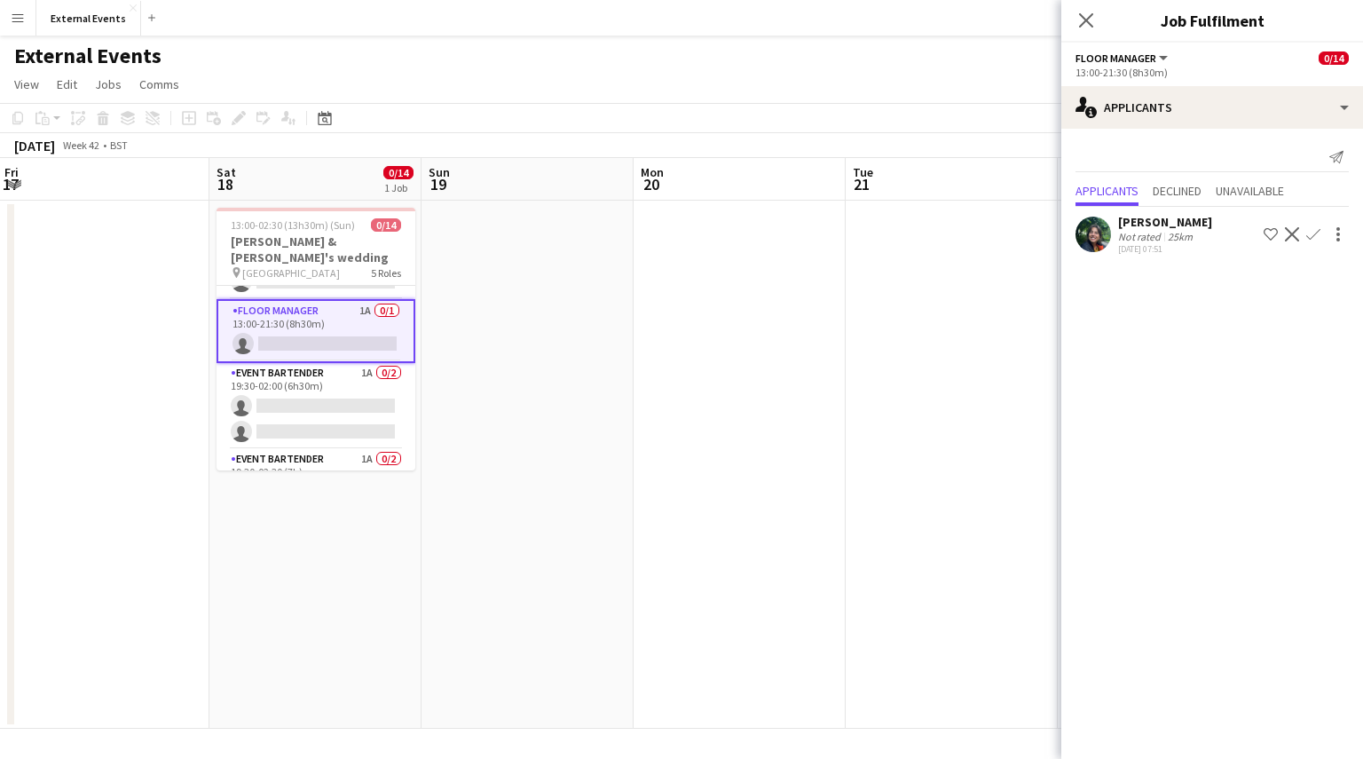
click at [1311, 232] on app-icon "Confirm" at bounding box center [1313, 234] width 14 height 14
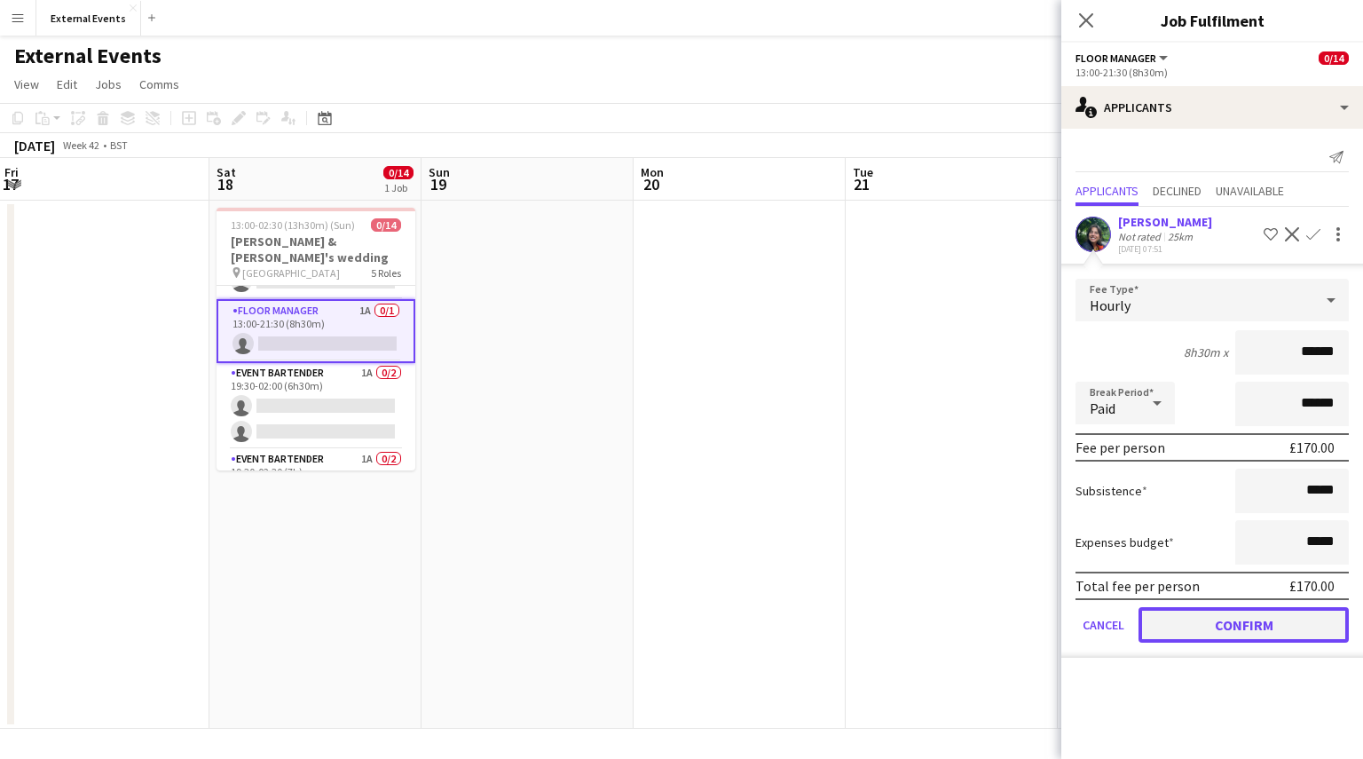
click at [1225, 627] on button "Confirm" at bounding box center [1243, 624] width 210 height 35
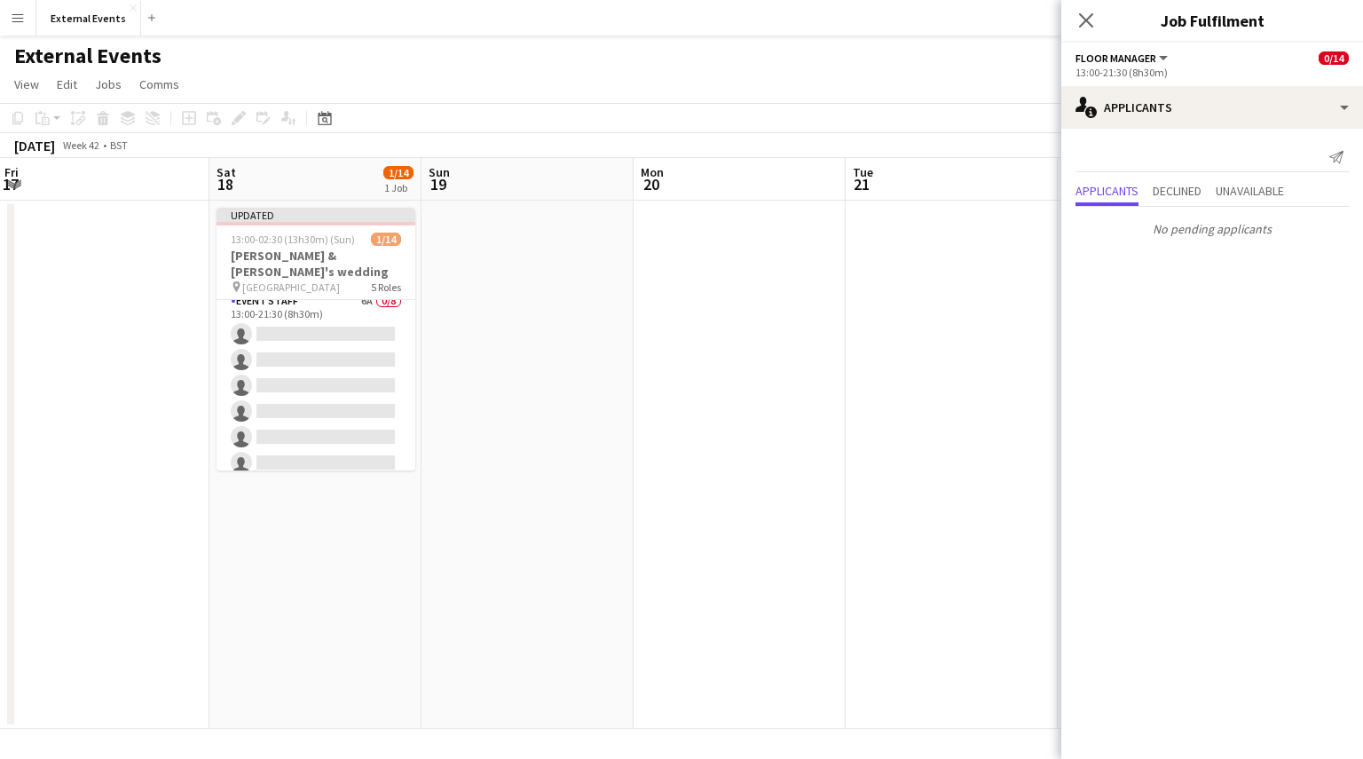
scroll to position [0, 0]
click at [294, 372] on app-card-role "Event staff 6A 0/8 13:00-21:30 (8h30m) single-neutral-actions single-neutral-ac…" at bounding box center [316, 420] width 199 height 240
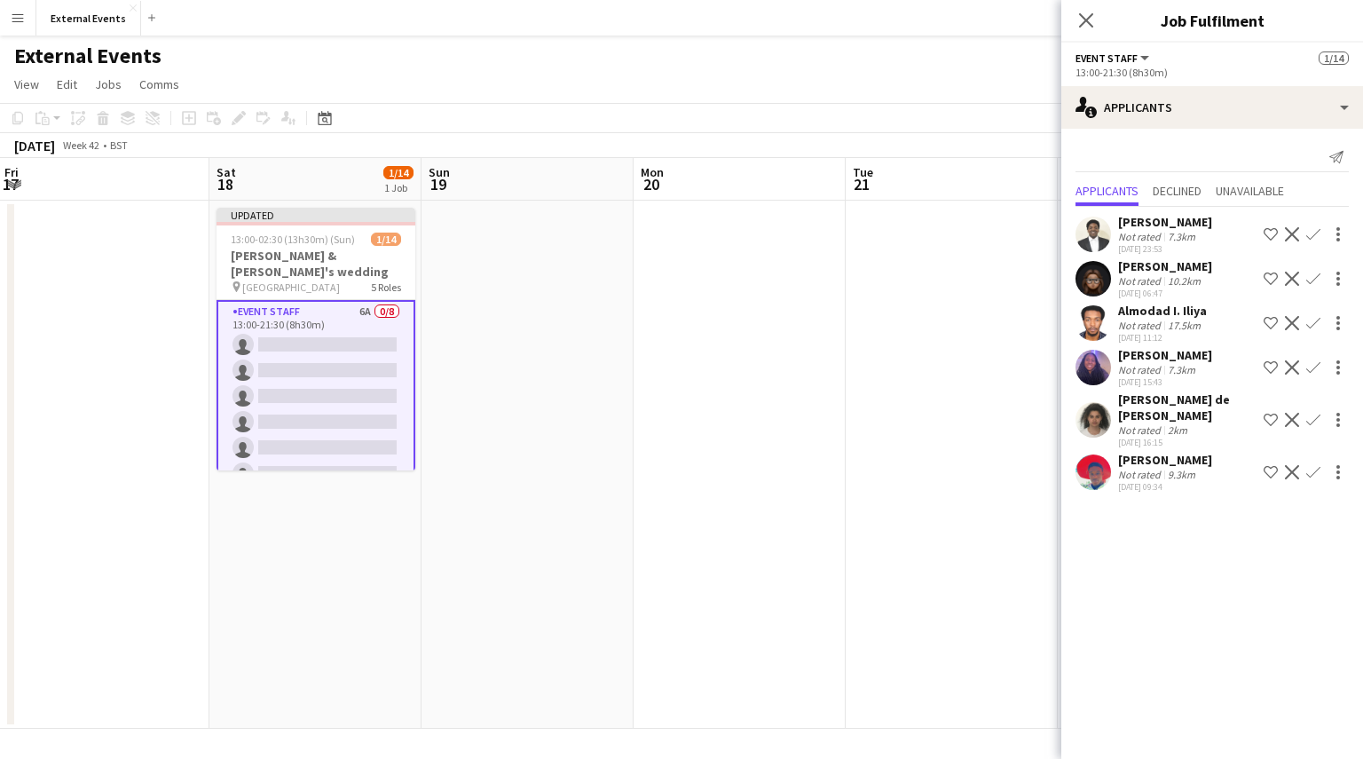
click at [1310, 234] on app-icon "Confirm" at bounding box center [1313, 234] width 14 height 14
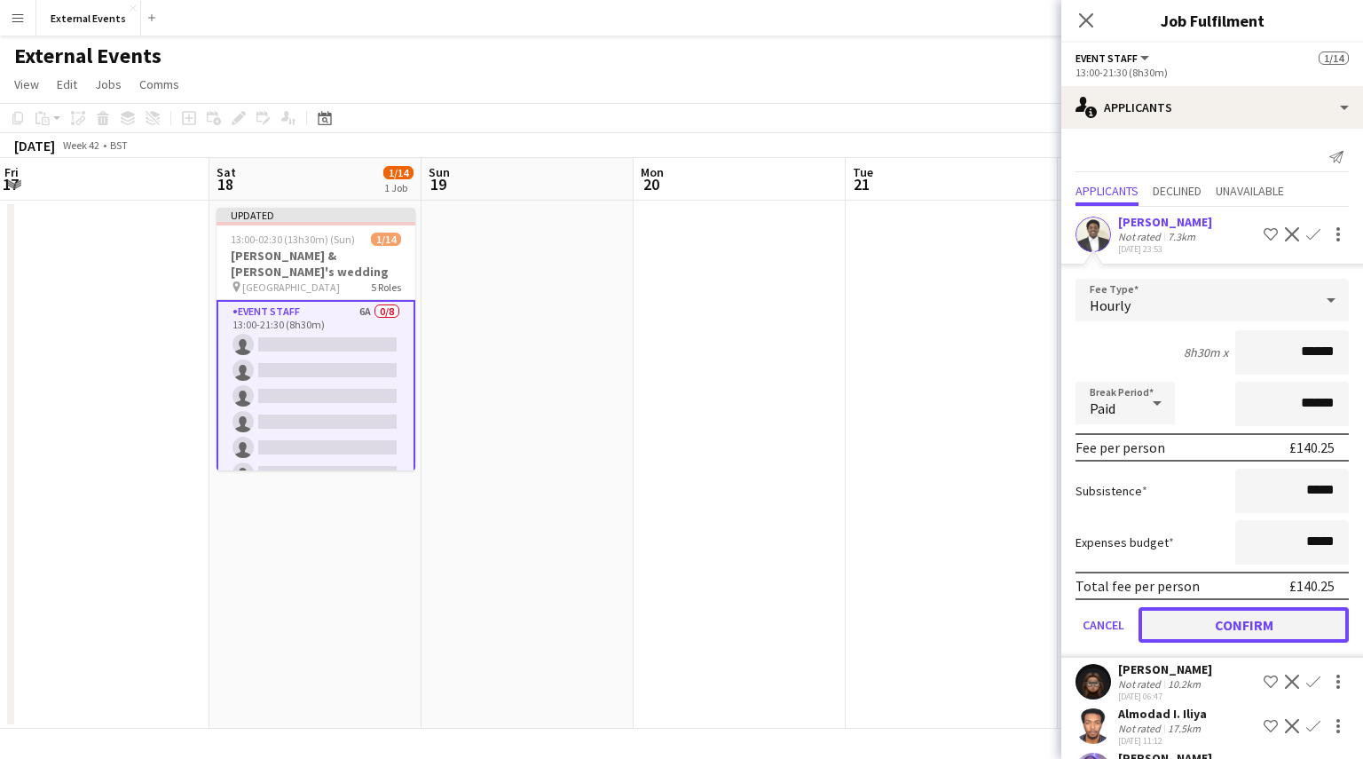
click at [1258, 626] on button "Confirm" at bounding box center [1243, 624] width 210 height 35
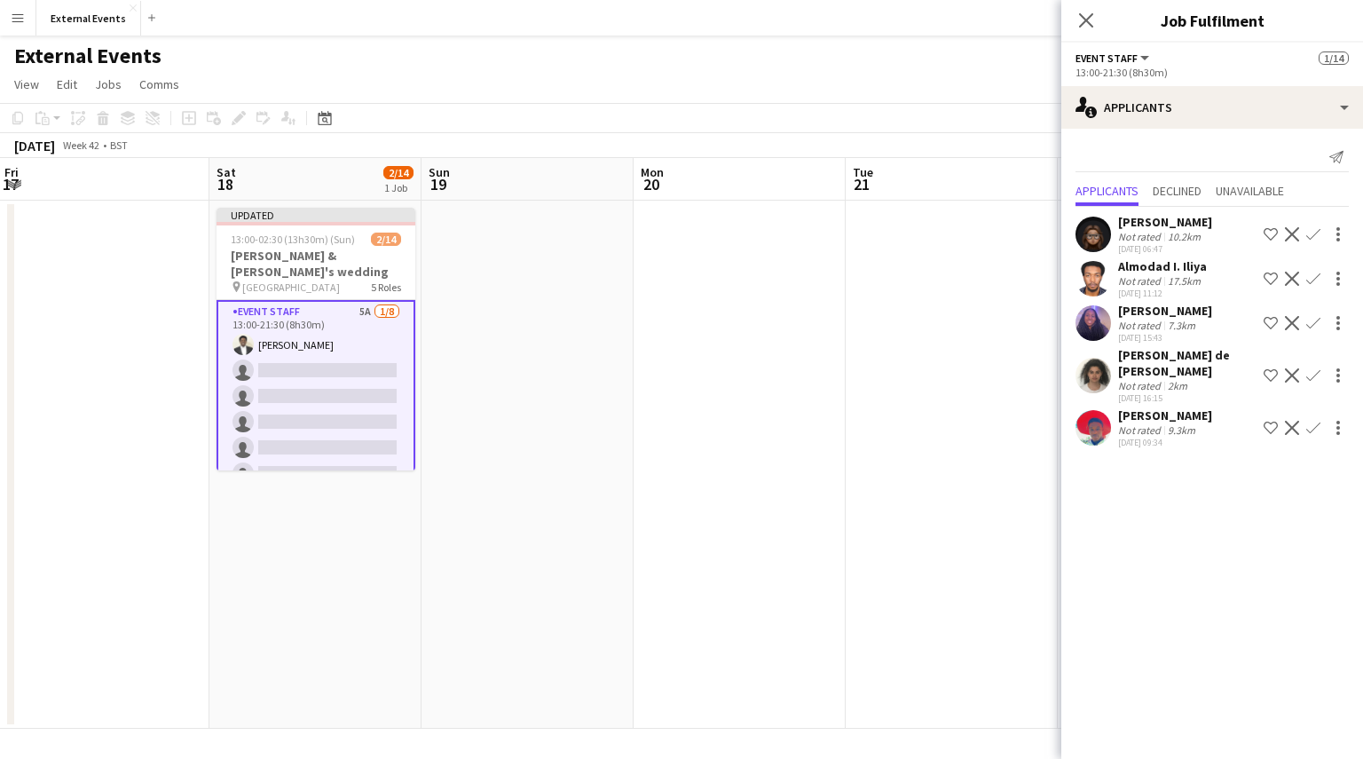
click at [1313, 275] on app-icon "Confirm" at bounding box center [1313, 279] width 14 height 14
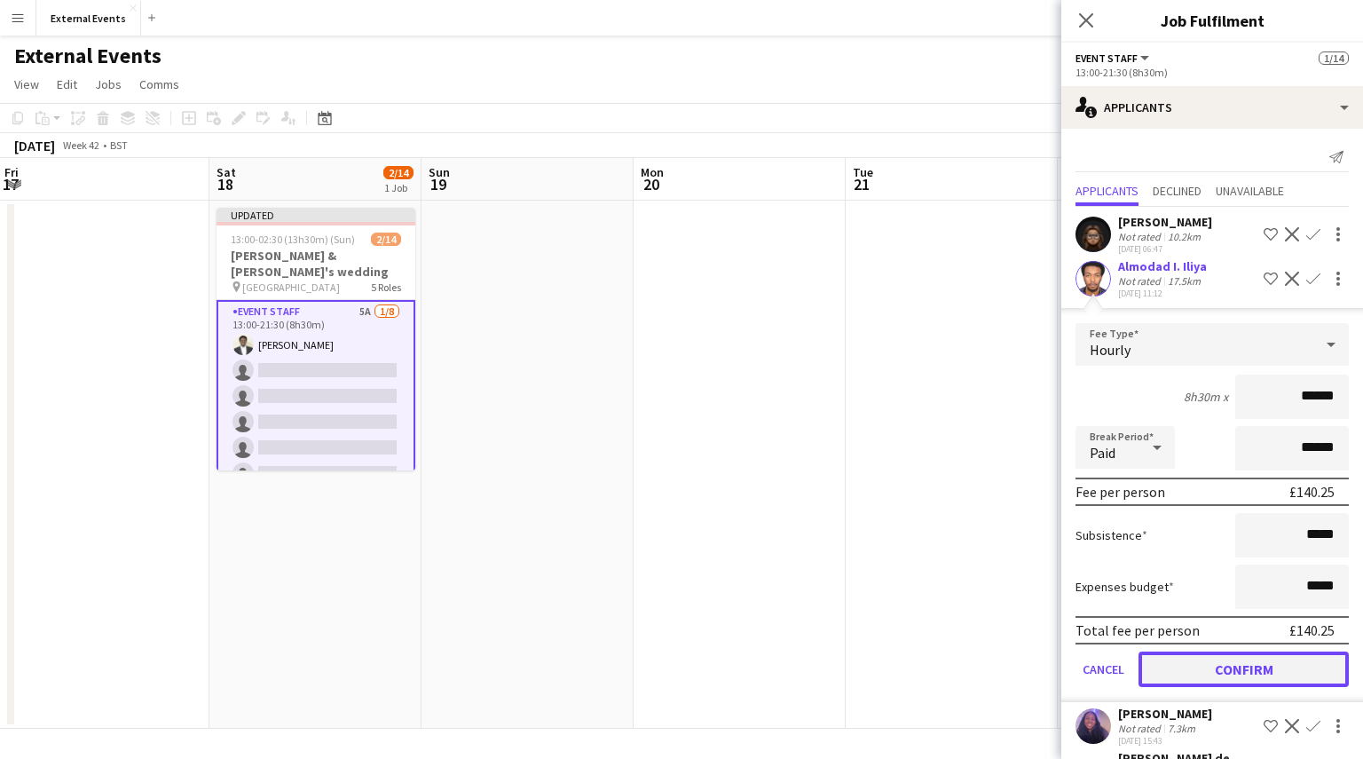
click at [1237, 655] on button "Confirm" at bounding box center [1243, 668] width 210 height 35
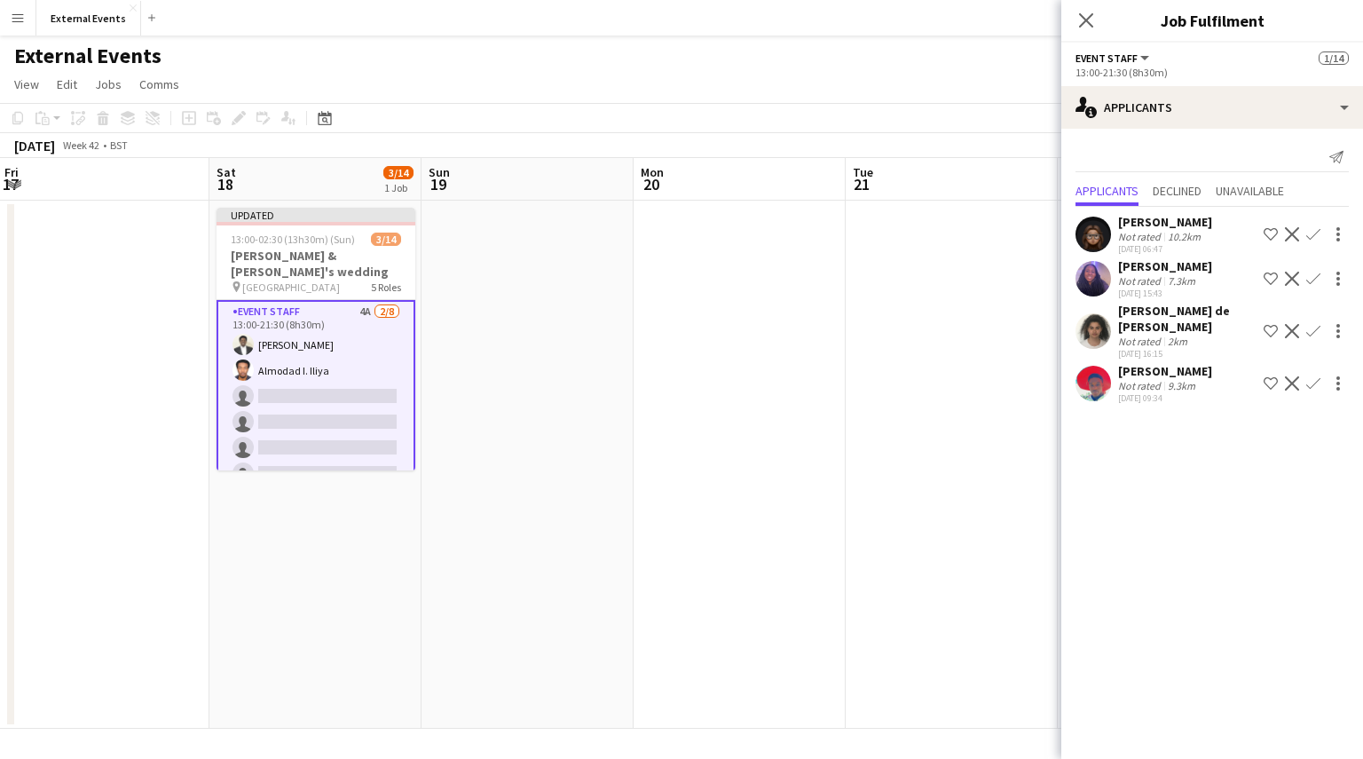
click at [1313, 333] on app-icon "Confirm" at bounding box center [1313, 331] width 14 height 14
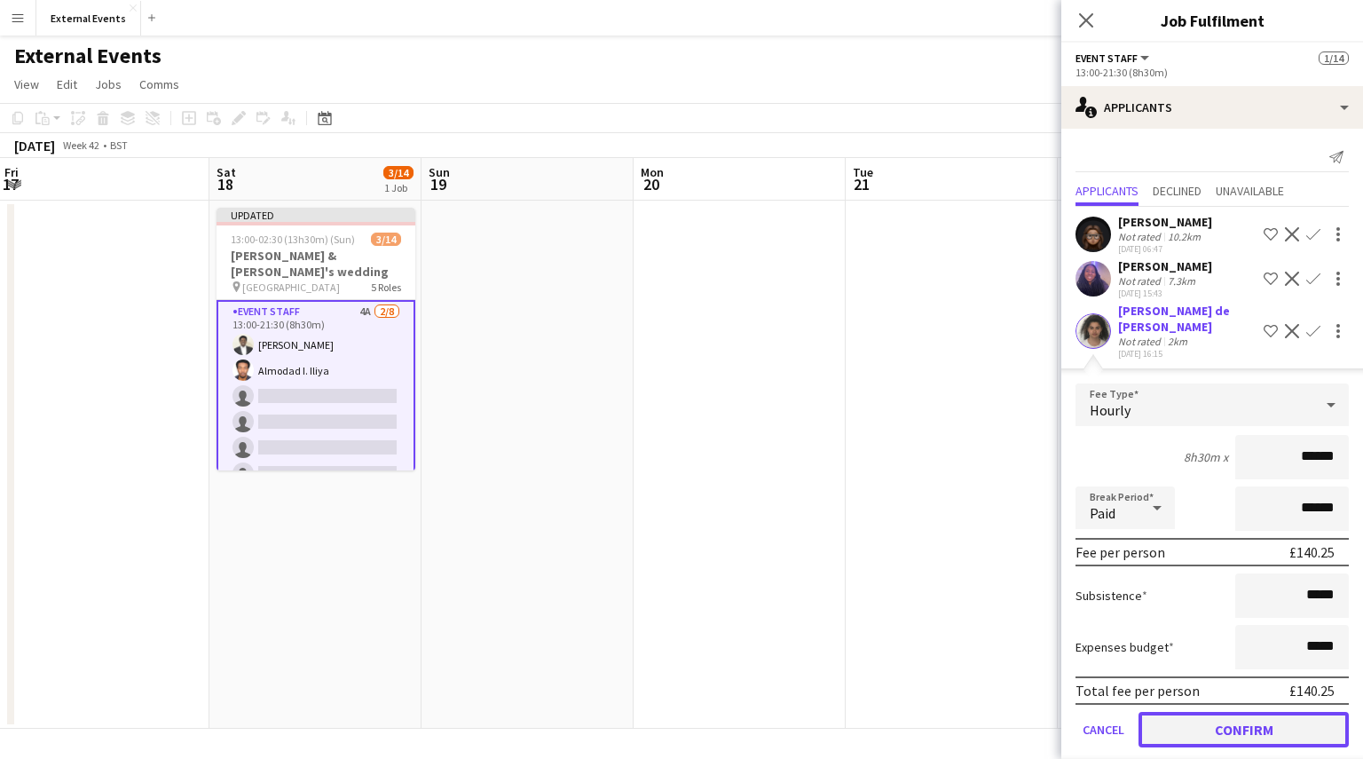
click at [1251, 730] on button "Confirm" at bounding box center [1243, 729] width 210 height 35
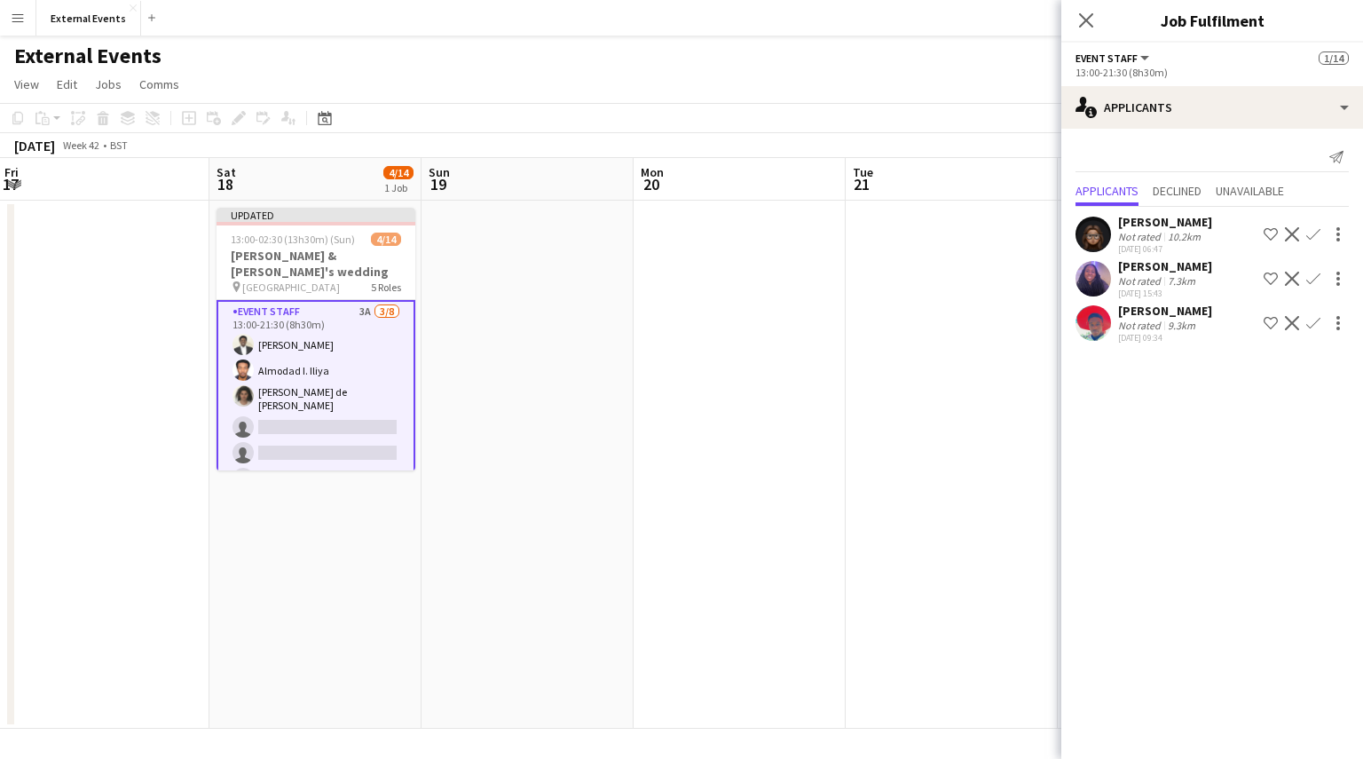
click at [1313, 277] on app-icon "Confirm" at bounding box center [1313, 279] width 14 height 14
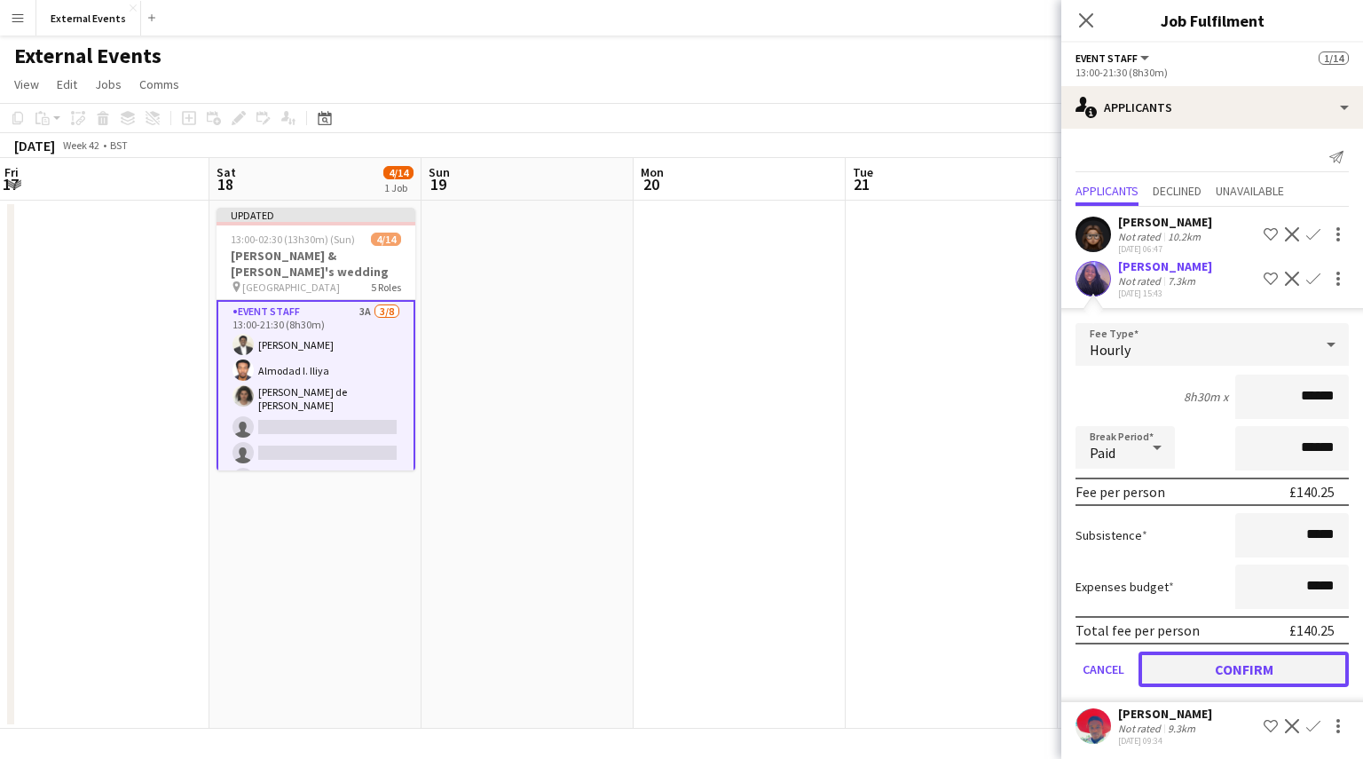
click at [1248, 662] on button "Confirm" at bounding box center [1243, 668] width 210 height 35
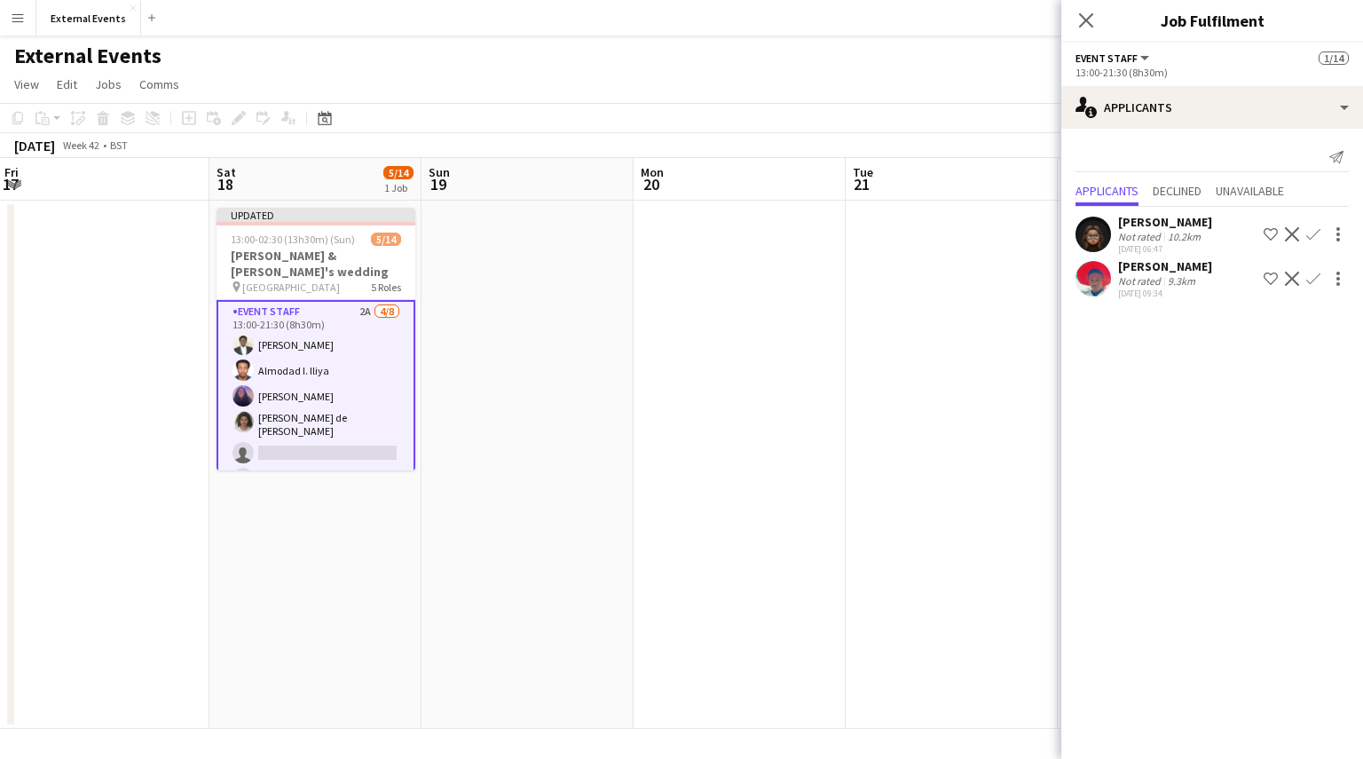
click at [1310, 232] on app-icon "Confirm" at bounding box center [1313, 234] width 14 height 14
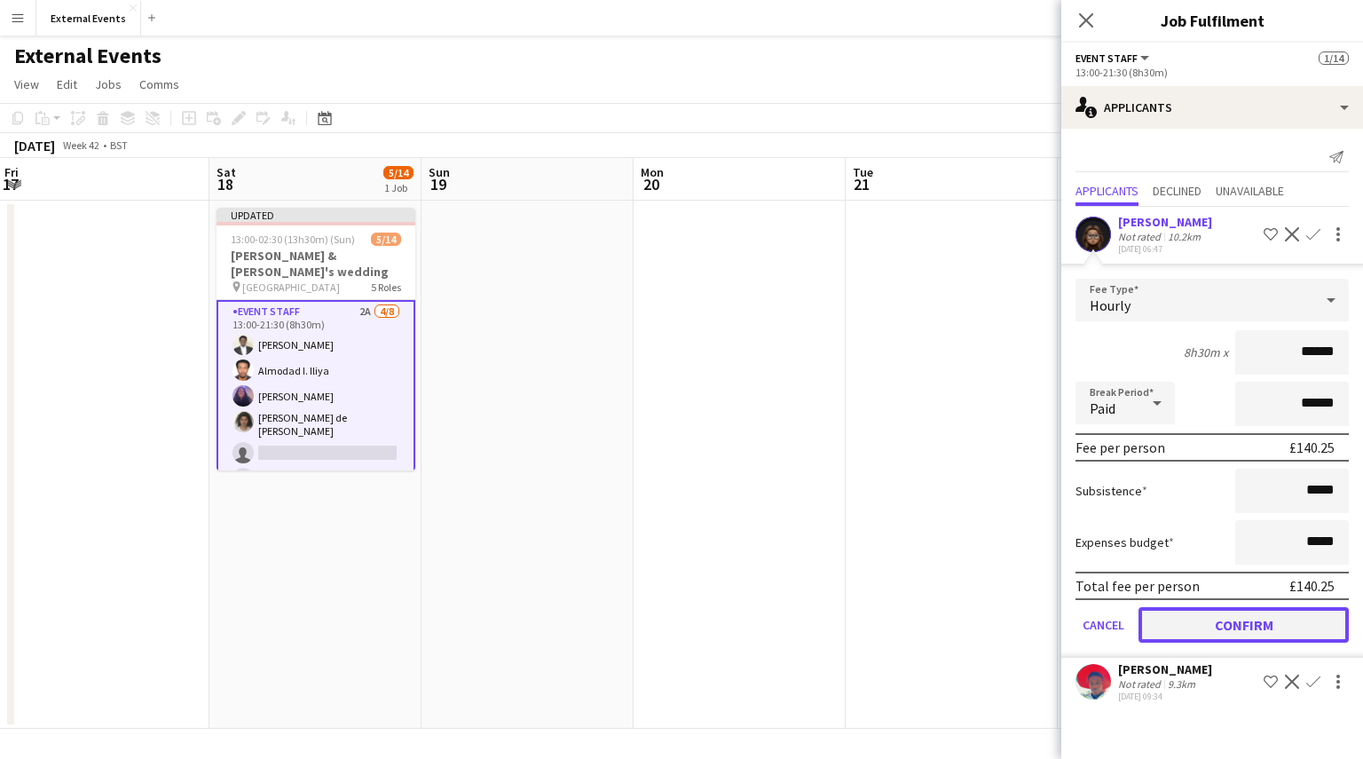
click at [1256, 615] on button "Confirm" at bounding box center [1243, 624] width 210 height 35
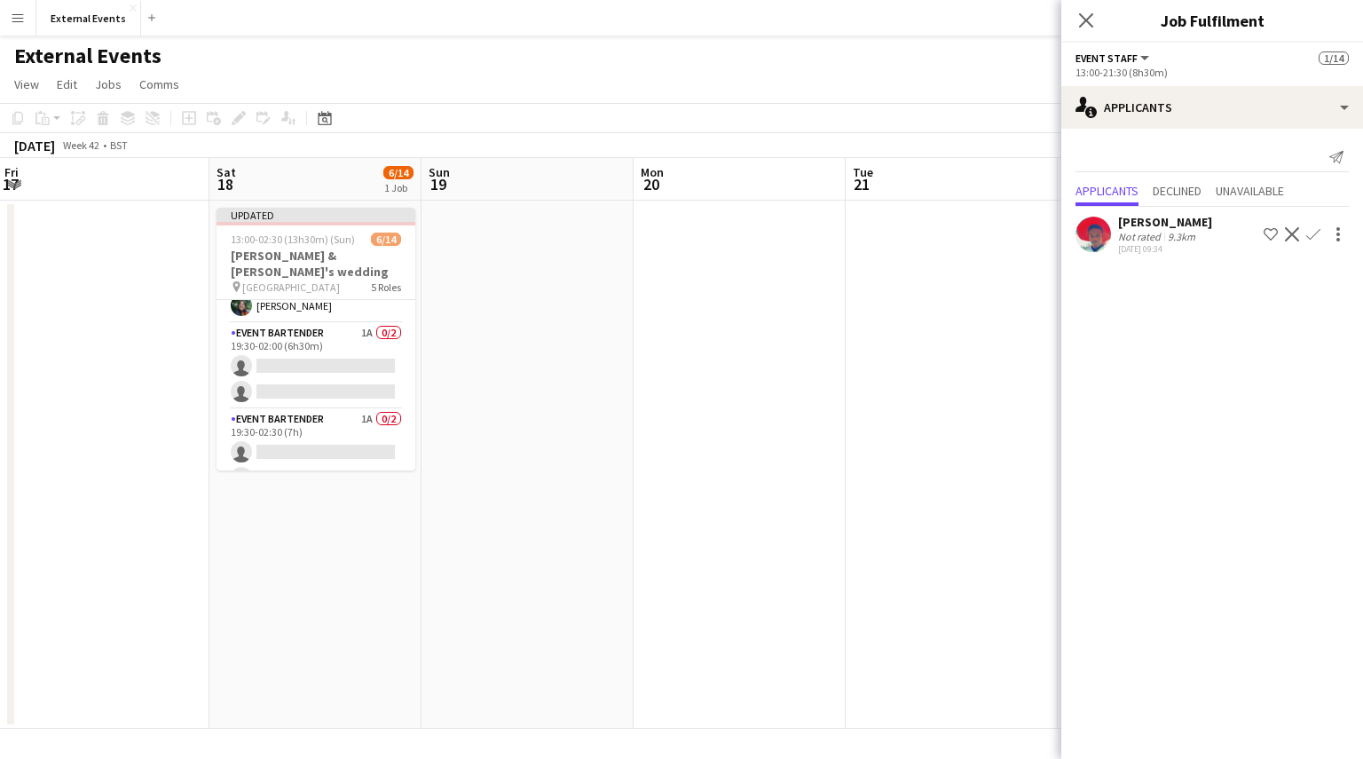
scroll to position [290, 0]
click at [295, 351] on app-card-role "Event bartender 1A 0/2 19:30-02:00 (6h30m) single-neutral-actions single-neutra…" at bounding box center [316, 362] width 199 height 86
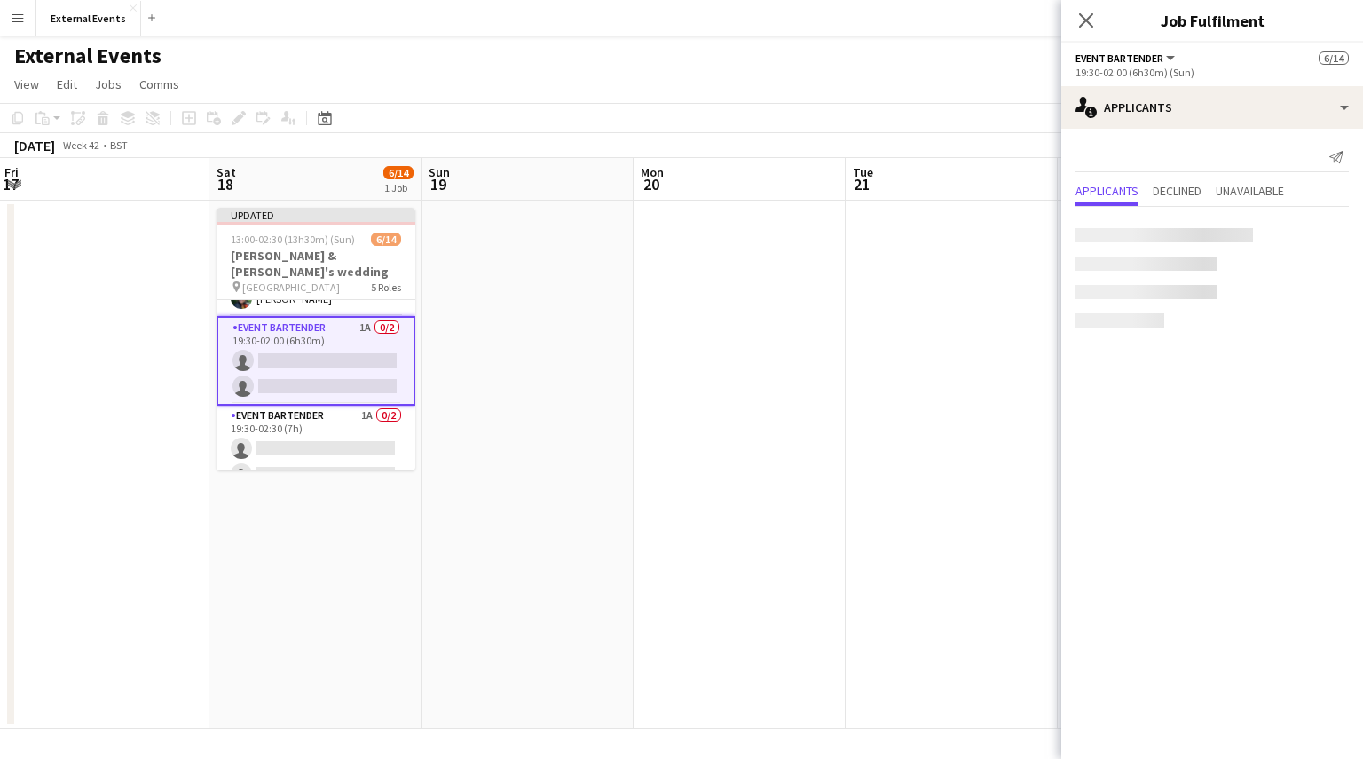
scroll to position [287, 0]
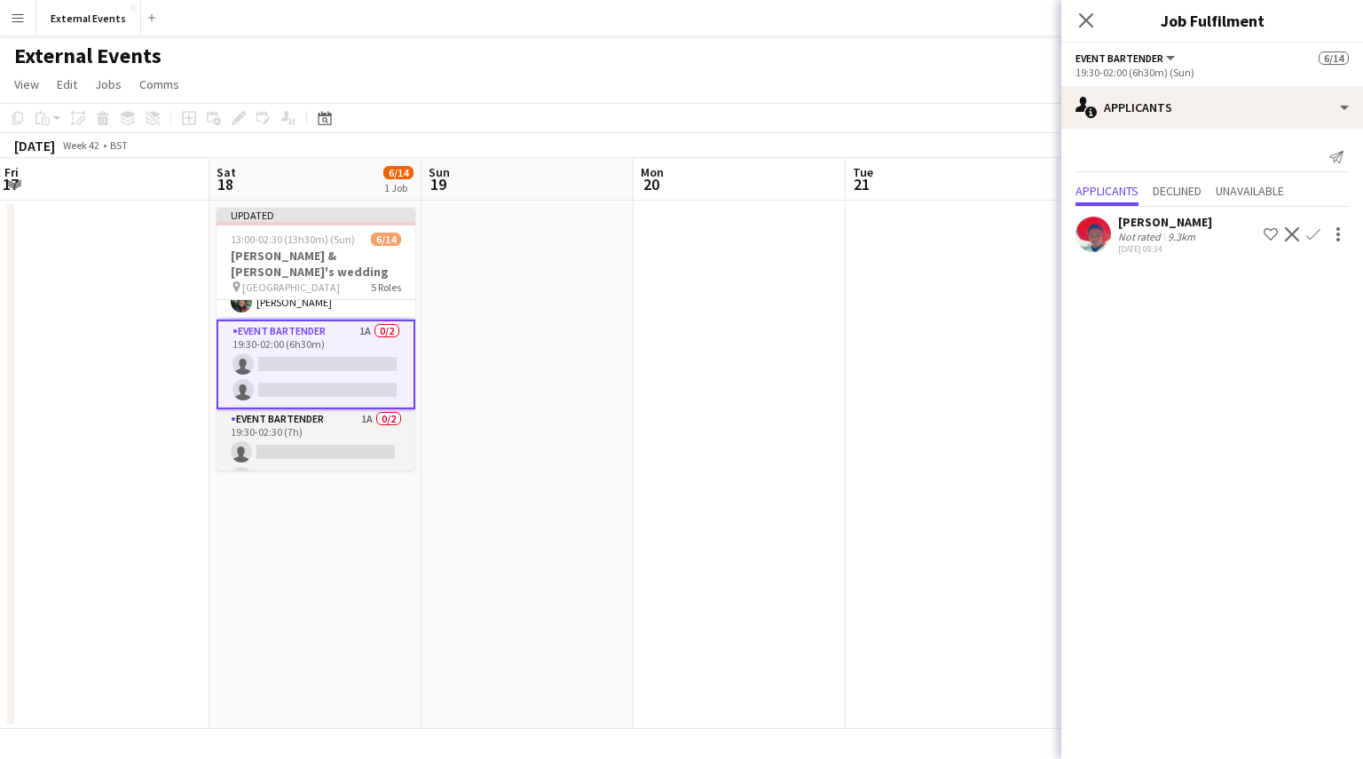
click at [303, 437] on app-card-role "Event bartender 1A 0/2 19:30-02:30 (7h) single-neutral-actions single-neutral-a…" at bounding box center [316, 452] width 199 height 86
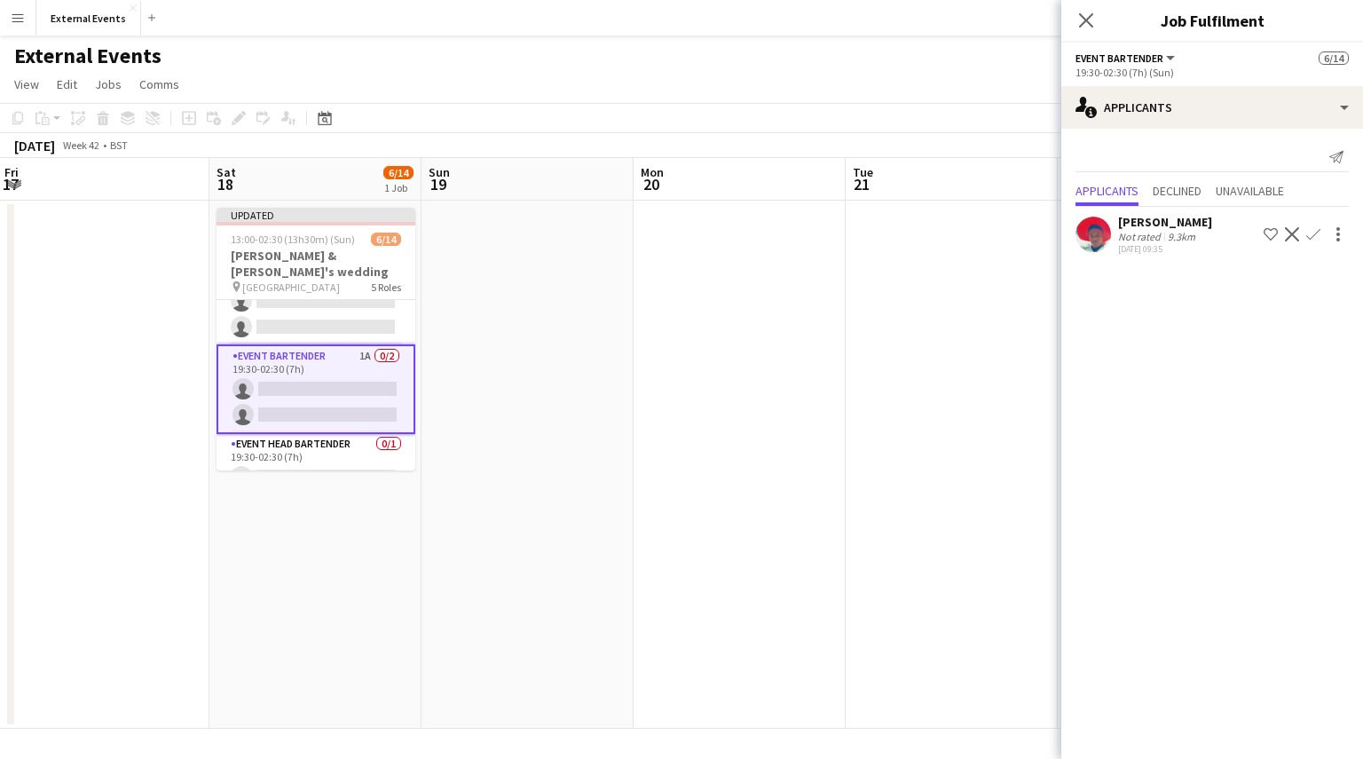
scroll to position [355, 0]
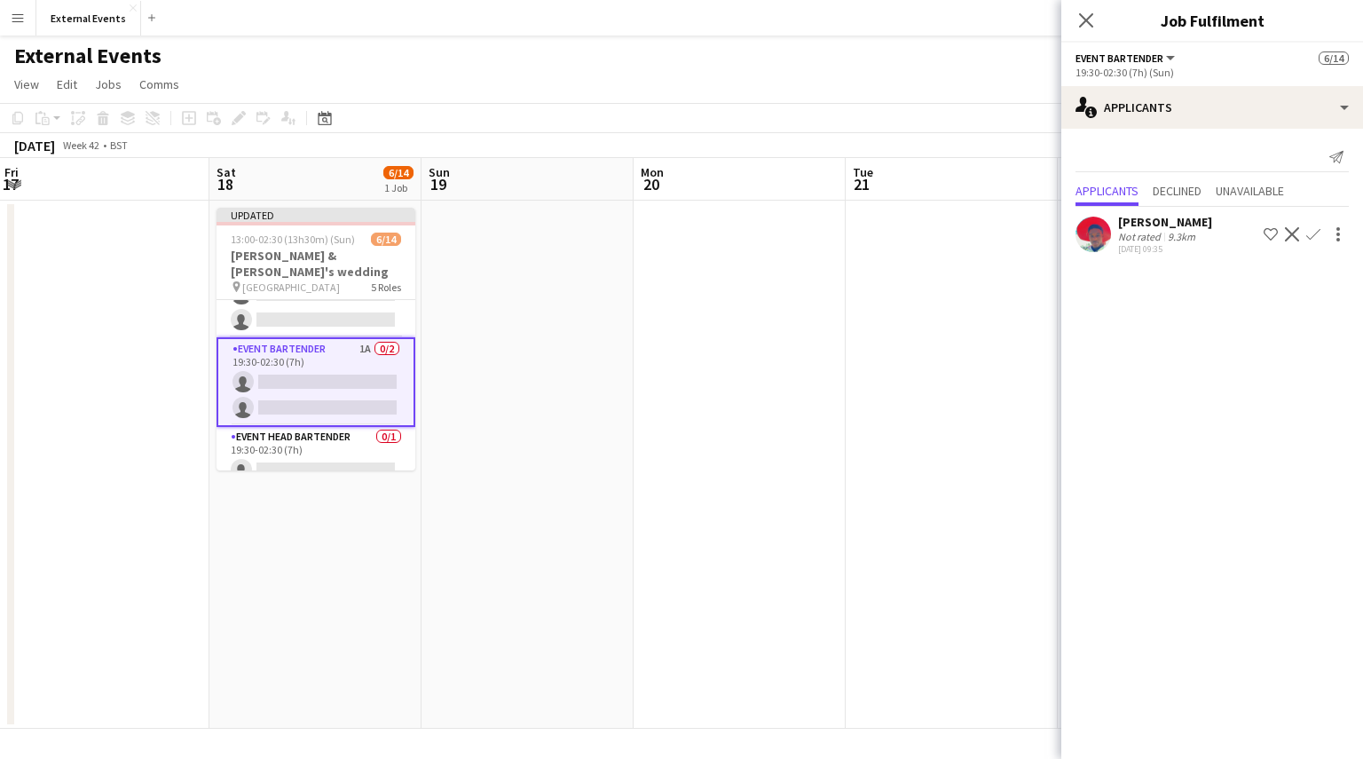
click at [303, 437] on app-card-role "Event head Bartender 0/1 19:30-02:30 (7h) single-neutral-actions" at bounding box center [316, 457] width 199 height 60
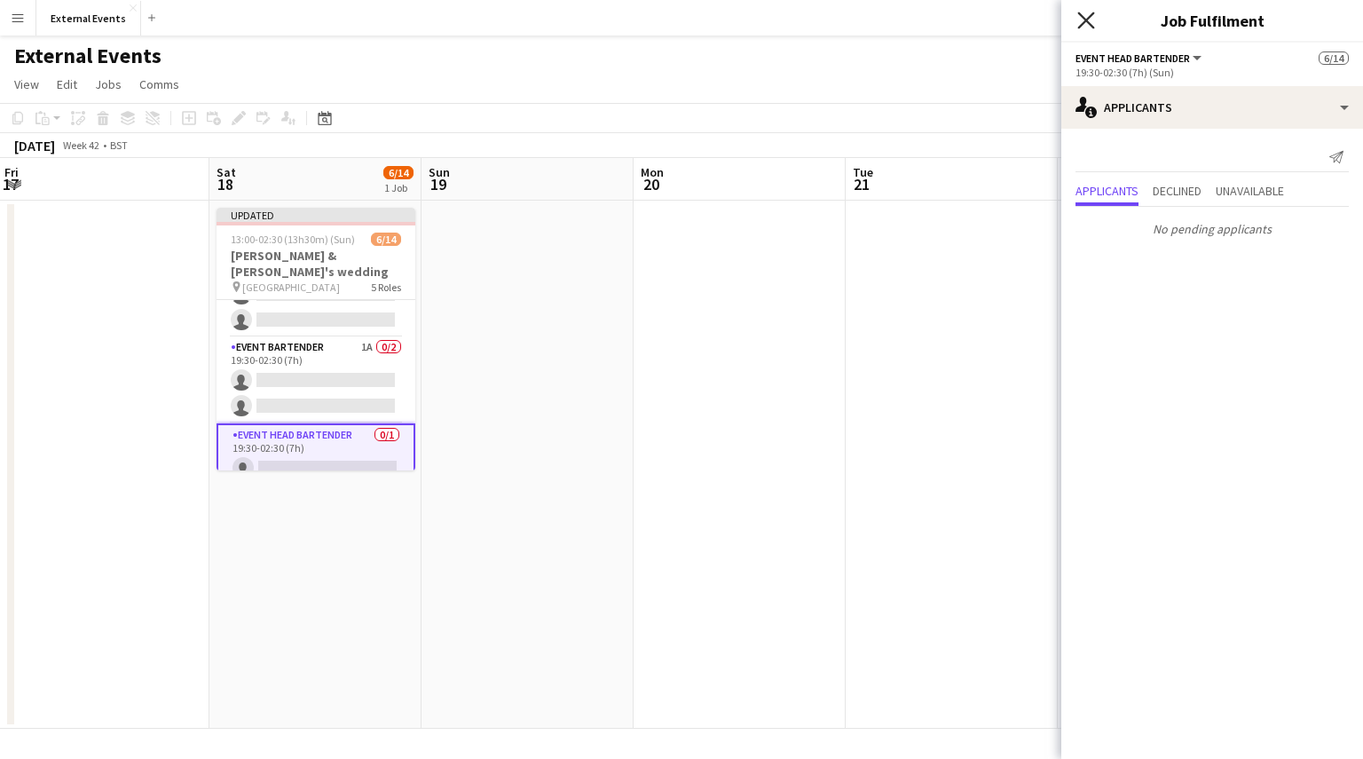
click at [1084, 12] on icon "Close pop-in" at bounding box center [1085, 20] width 17 height 17
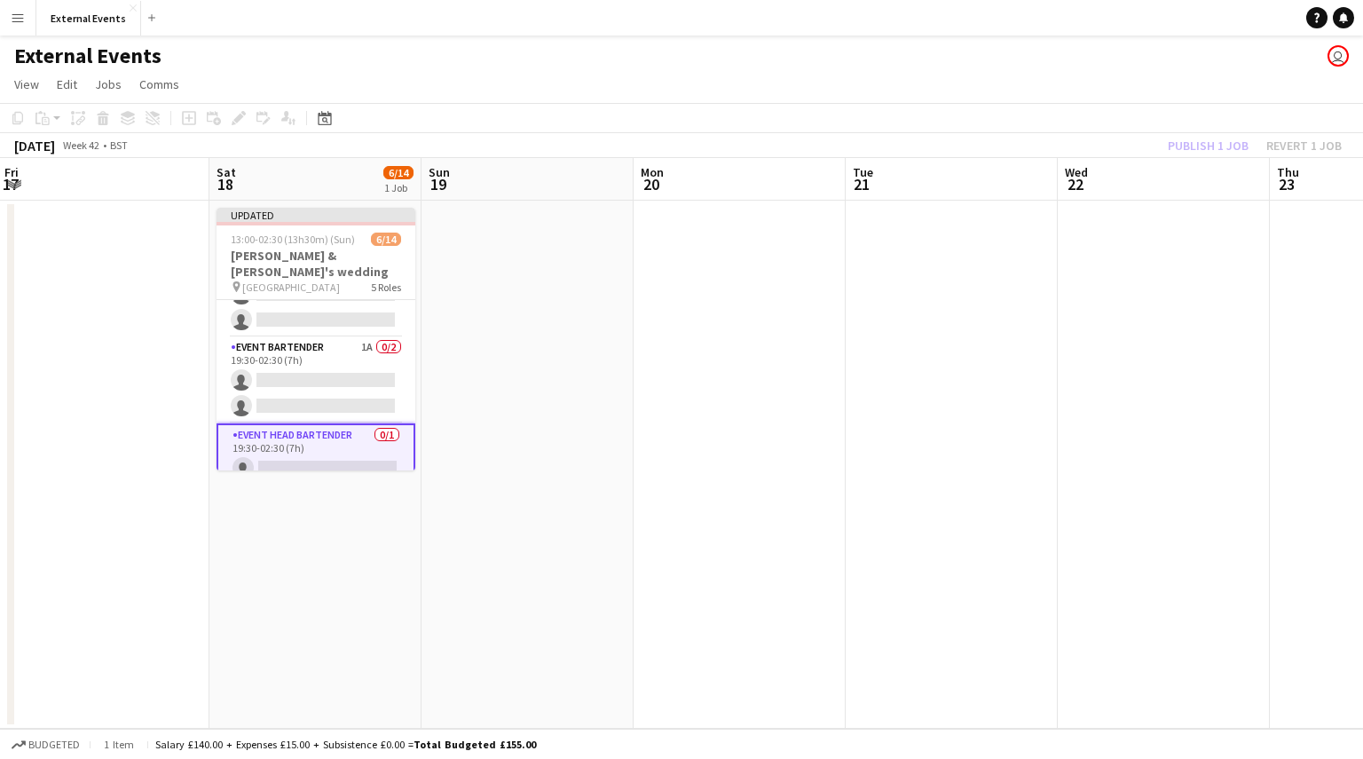
click at [1201, 145] on div "Publish 1 job Revert 1 job" at bounding box center [1254, 145] width 217 height 23
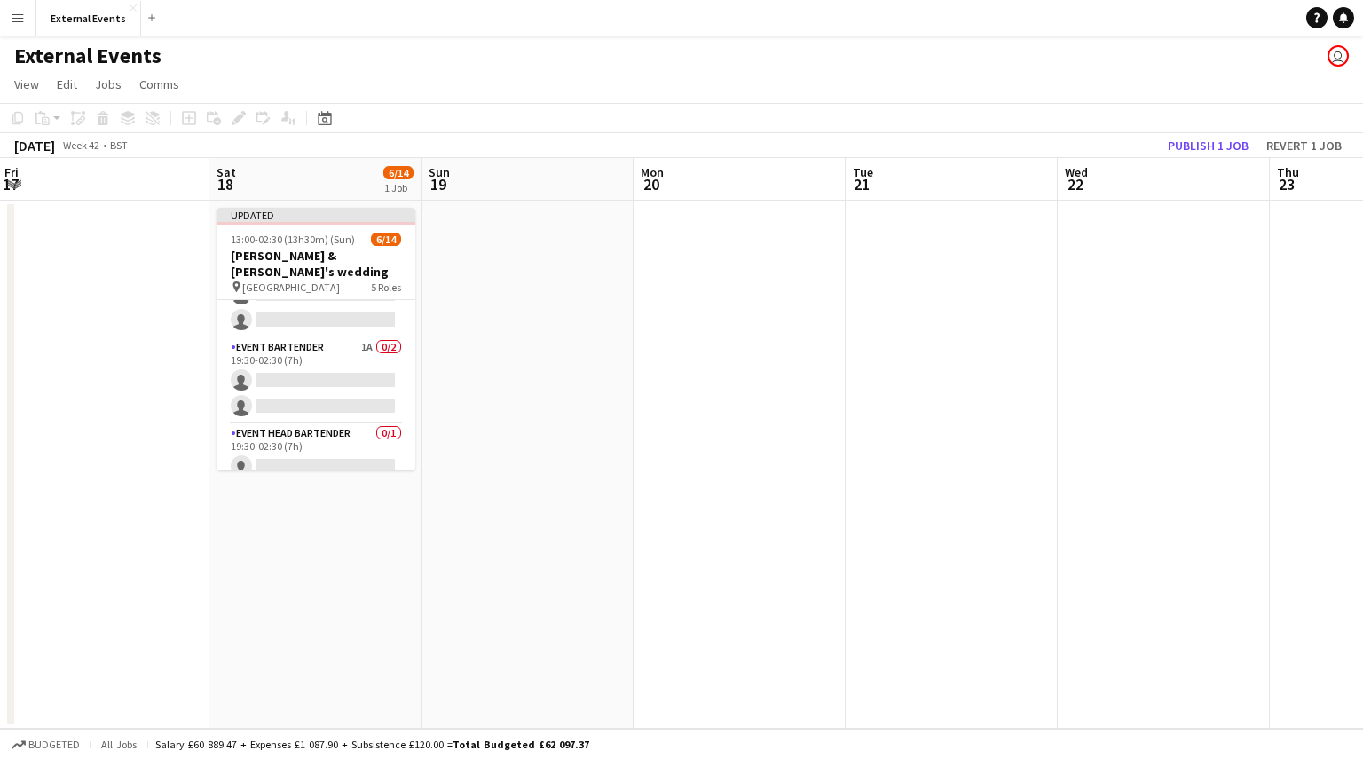
scroll to position [351, 0]
click at [1201, 145] on button "Publish 1 job" at bounding box center [1208, 145] width 95 height 23
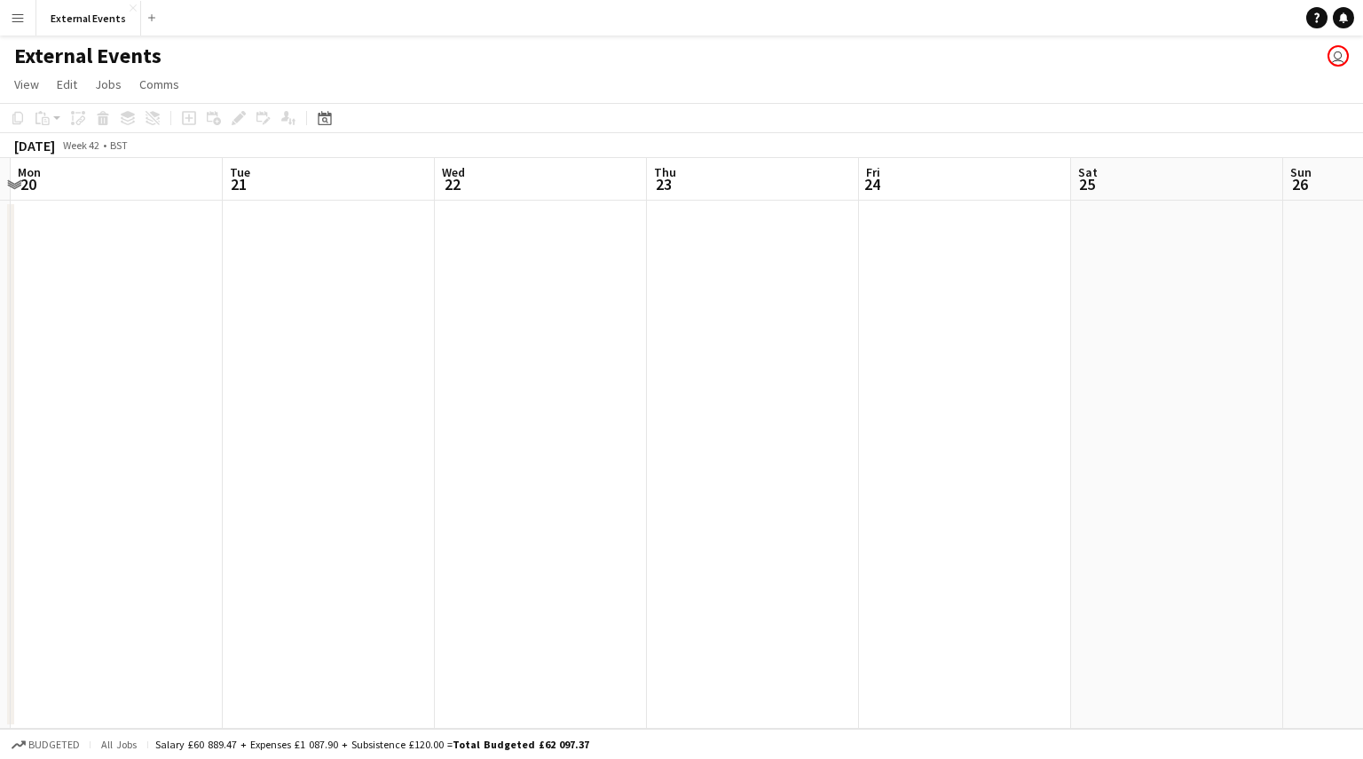
scroll to position [0, 415]
click at [1135, 209] on app-date-cell at bounding box center [1175, 465] width 212 height 528
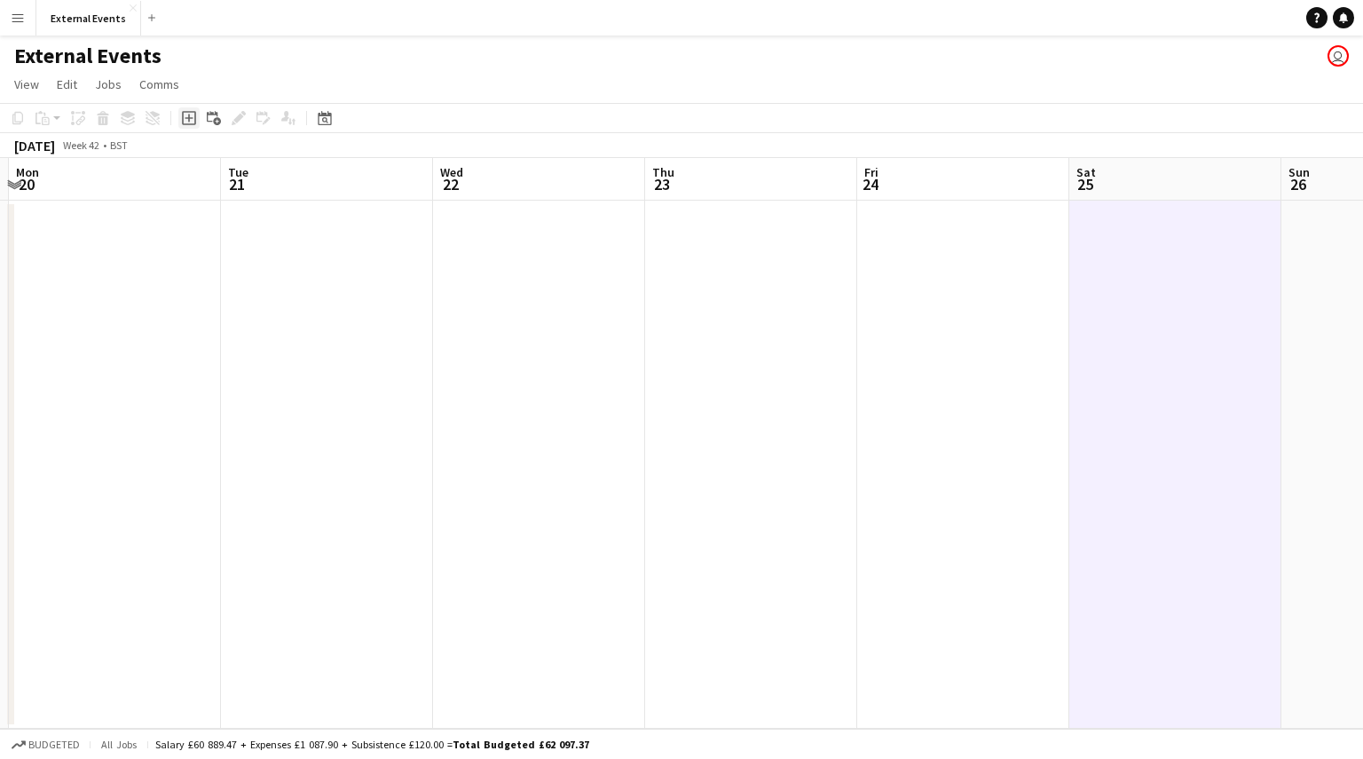
click at [185, 123] on icon "Add job" at bounding box center [189, 118] width 14 height 14
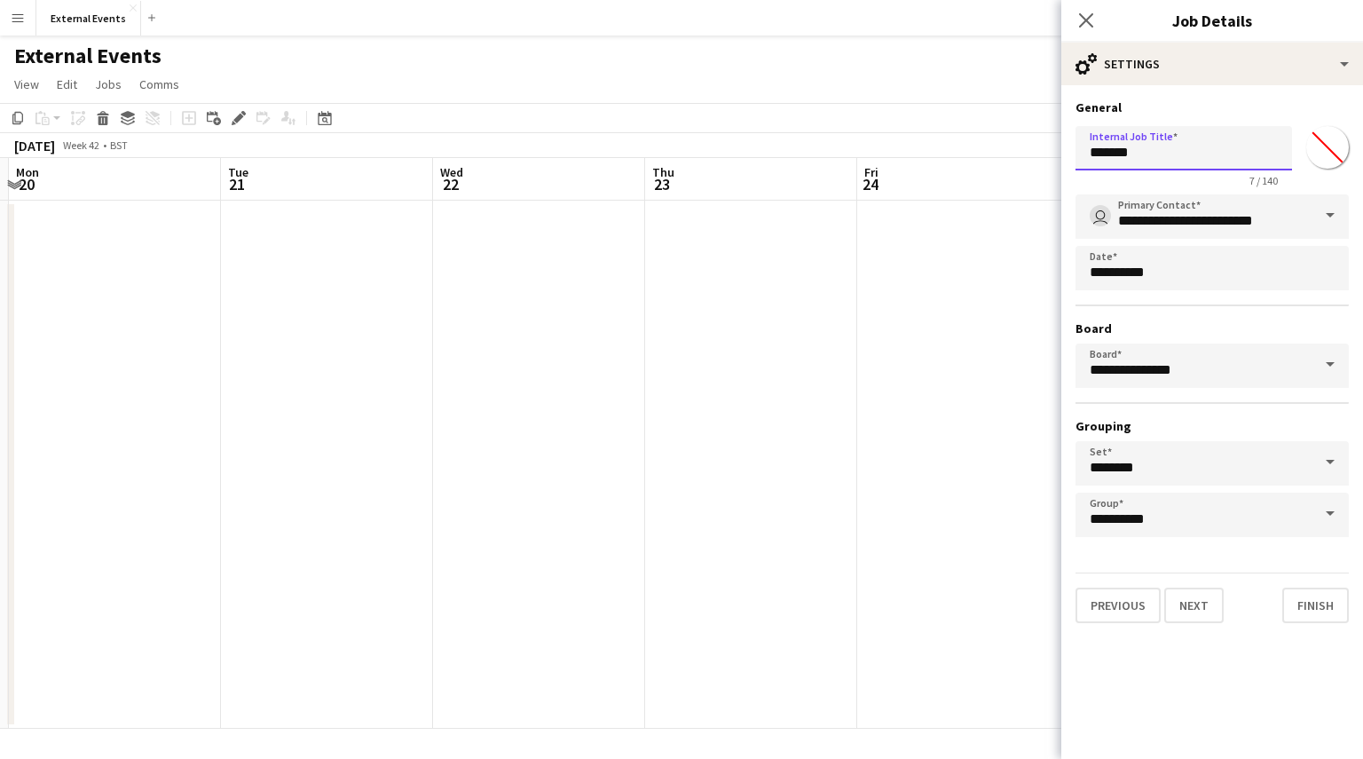
click at [1150, 144] on input "*******" at bounding box center [1183, 148] width 217 height 44
click at [1089, 26] on icon "Close pop-in" at bounding box center [1085, 20] width 17 height 17
